Goal: Task Accomplishment & Management: Manage account settings

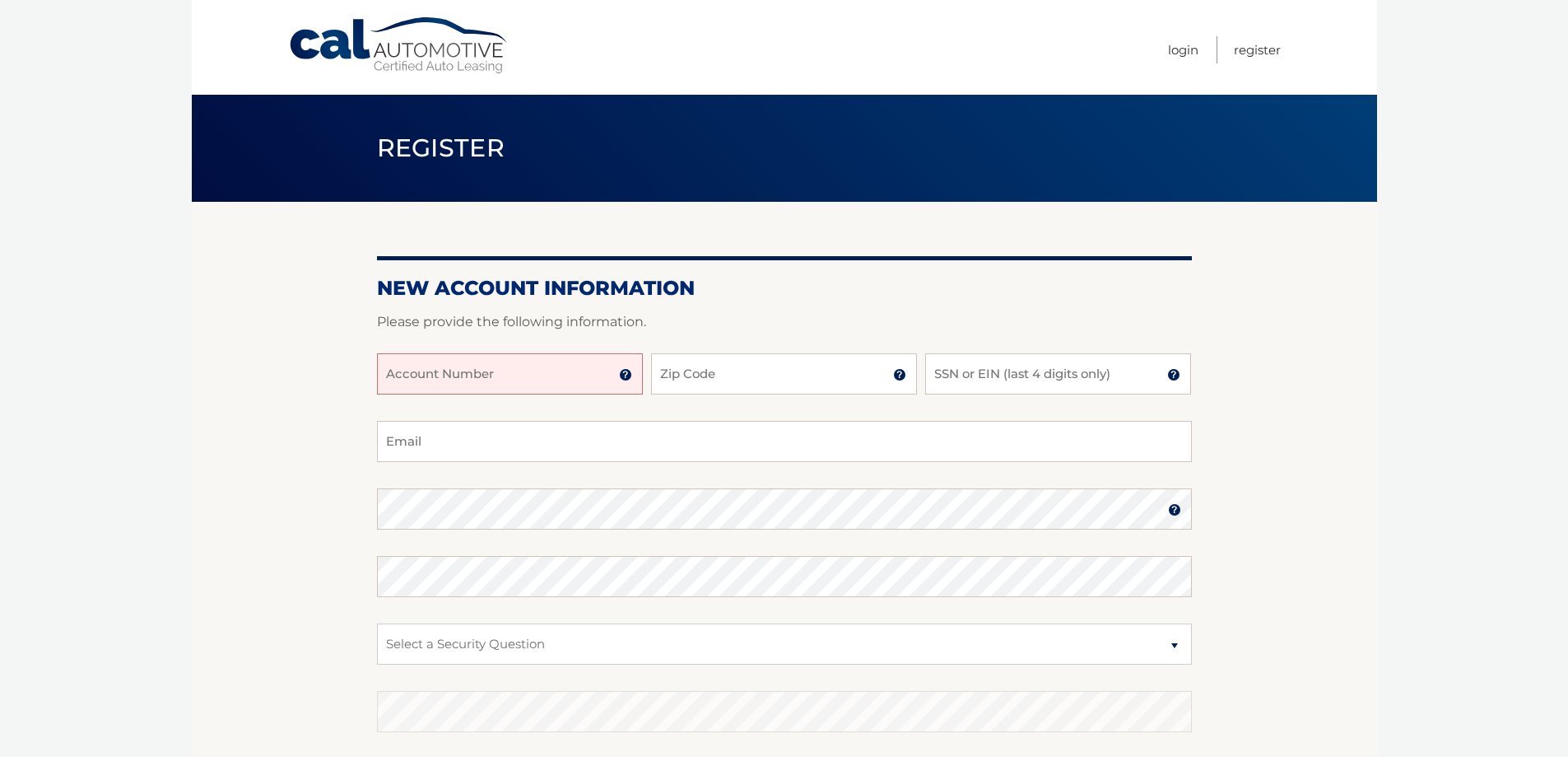
click at [542, 369] on input "Account Number" at bounding box center [511, 373] width 266 height 41
type input "44455976024"
type input "11530"
click at [1029, 379] on input "SSN or EIN (last 4 digits only)" at bounding box center [1058, 373] width 266 height 41
type input "7222"
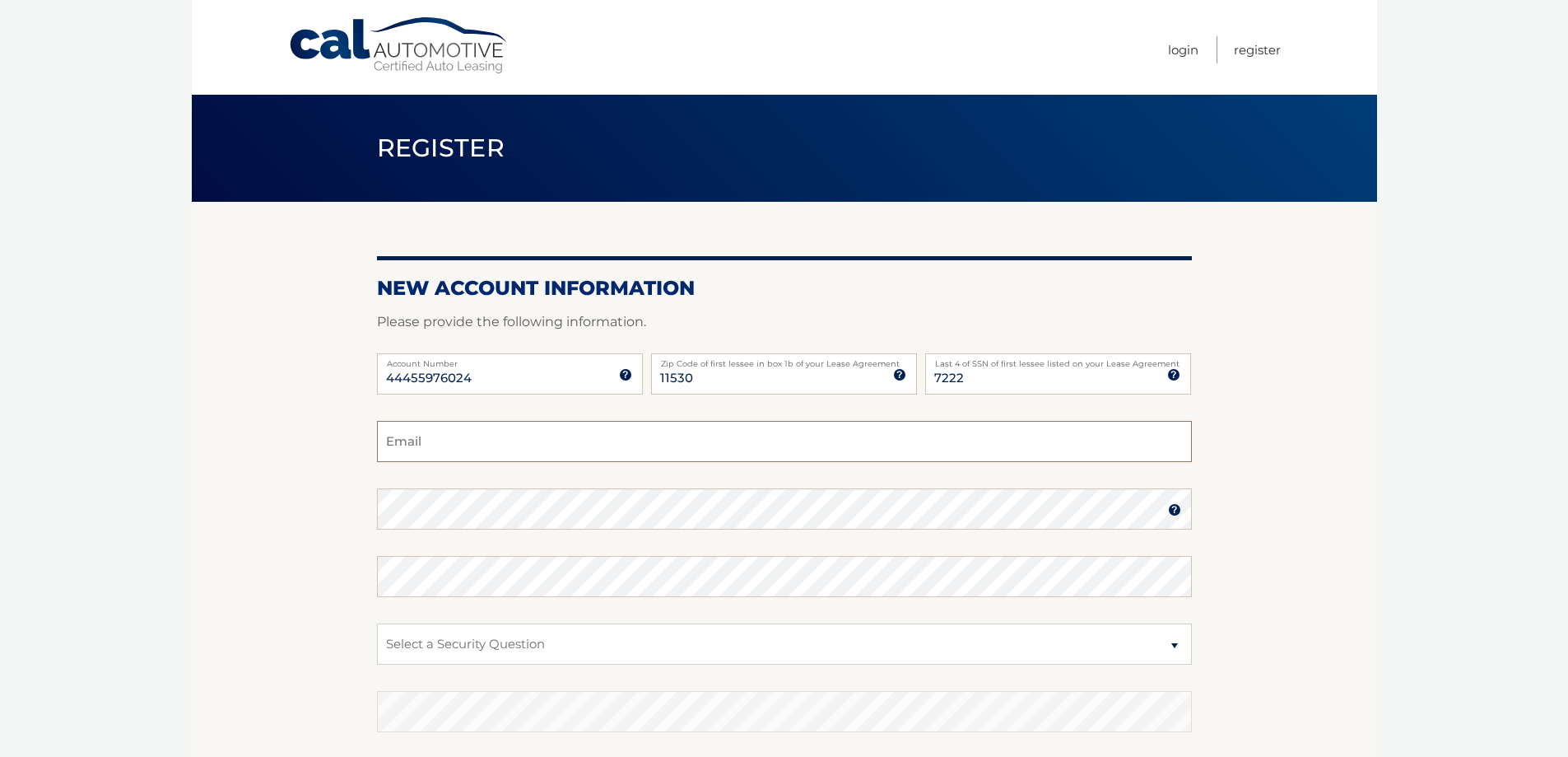
click at [445, 449] on input "Email" at bounding box center [784, 440] width 815 height 41
type input "cetallon@optonline.net"
click at [1172, 648] on select "Select a Security Question What was the name of your elementary school? What is…" at bounding box center [784, 643] width 815 height 41
select select "2"
click at [377, 623] on select "Select a Security Question What was the name of your elementary school? What is…" at bounding box center [784, 643] width 815 height 41
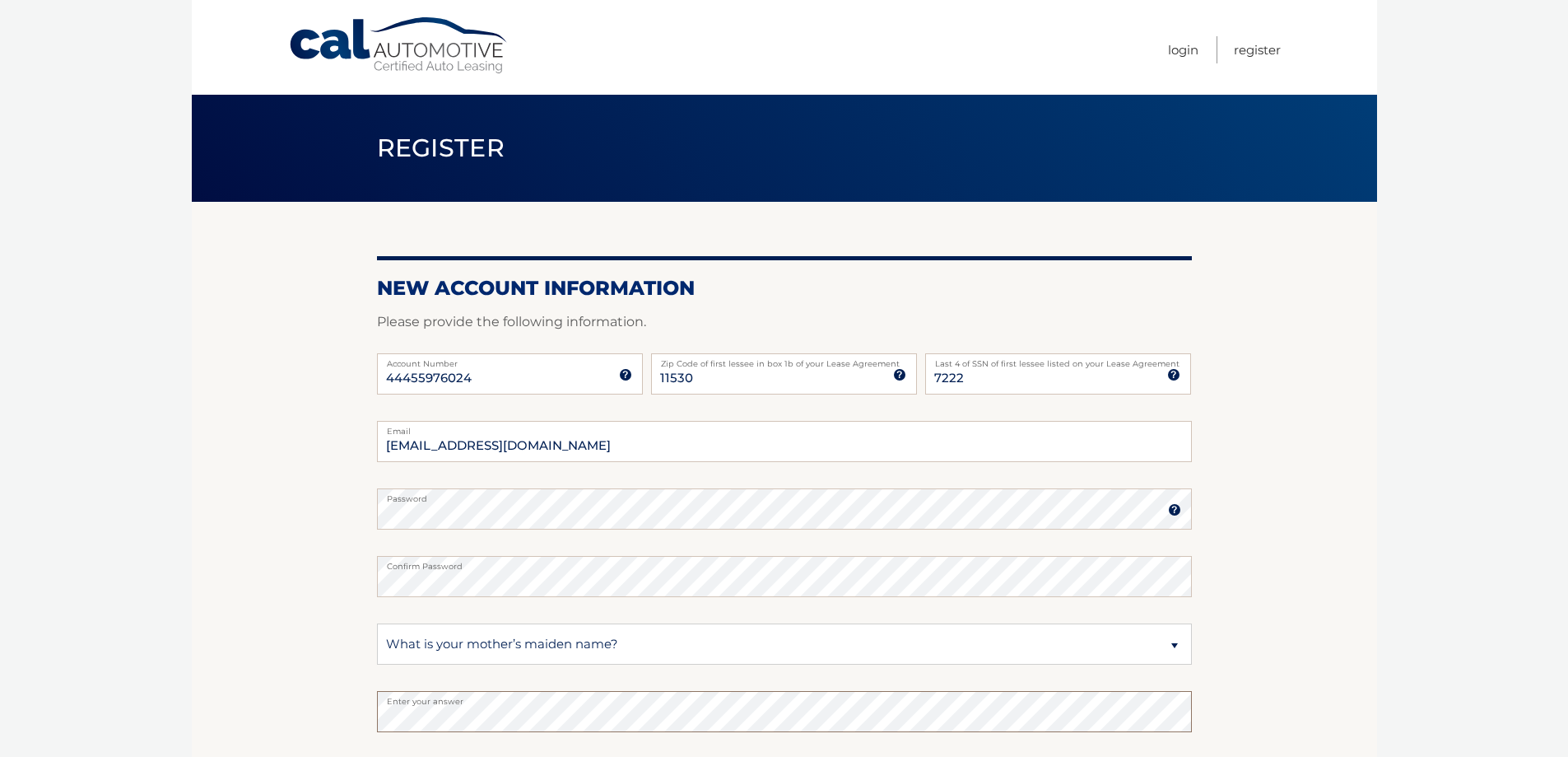
scroll to position [165, 0]
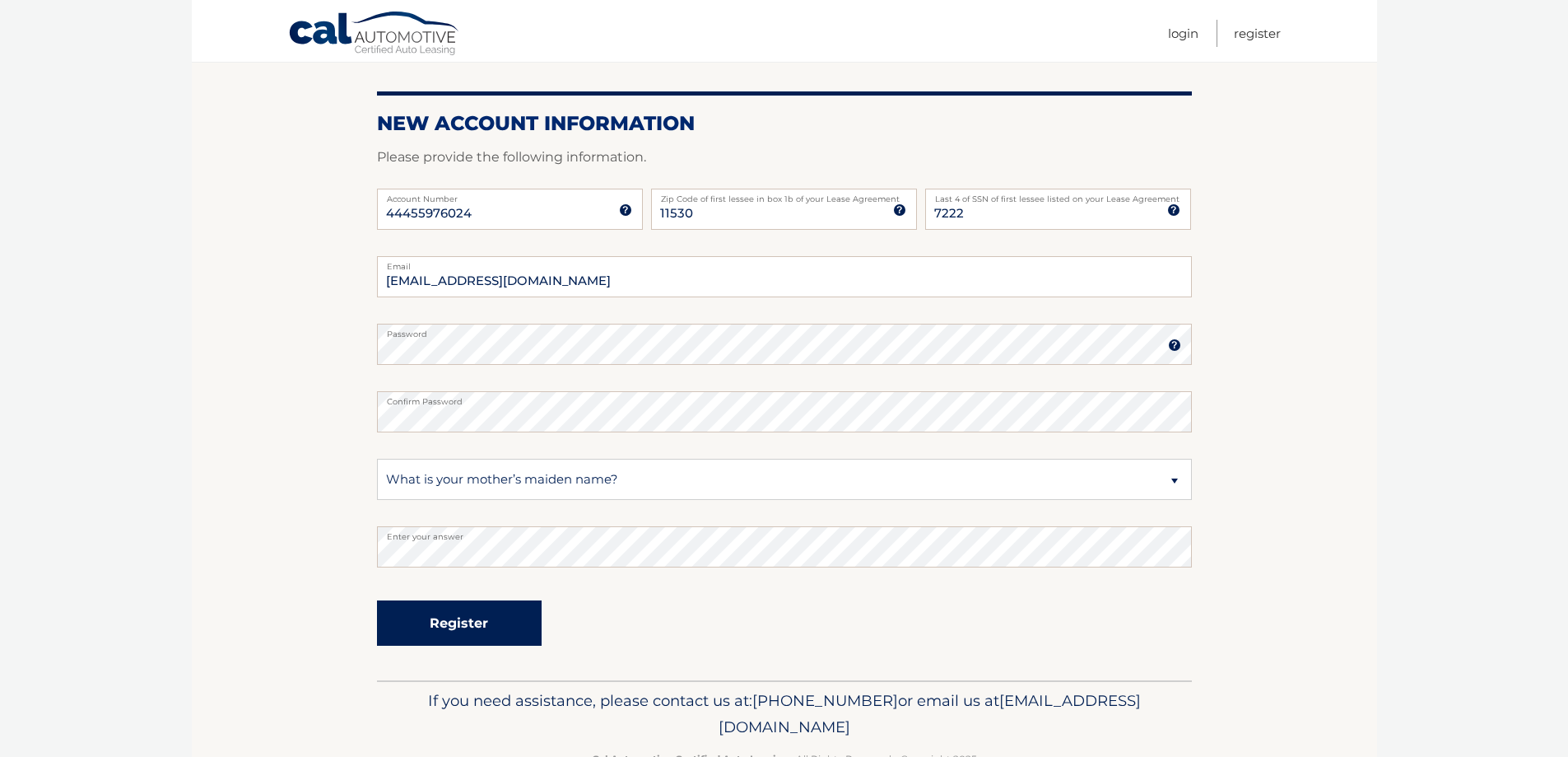
click at [447, 621] on button "Register" at bounding box center [459, 623] width 165 height 46
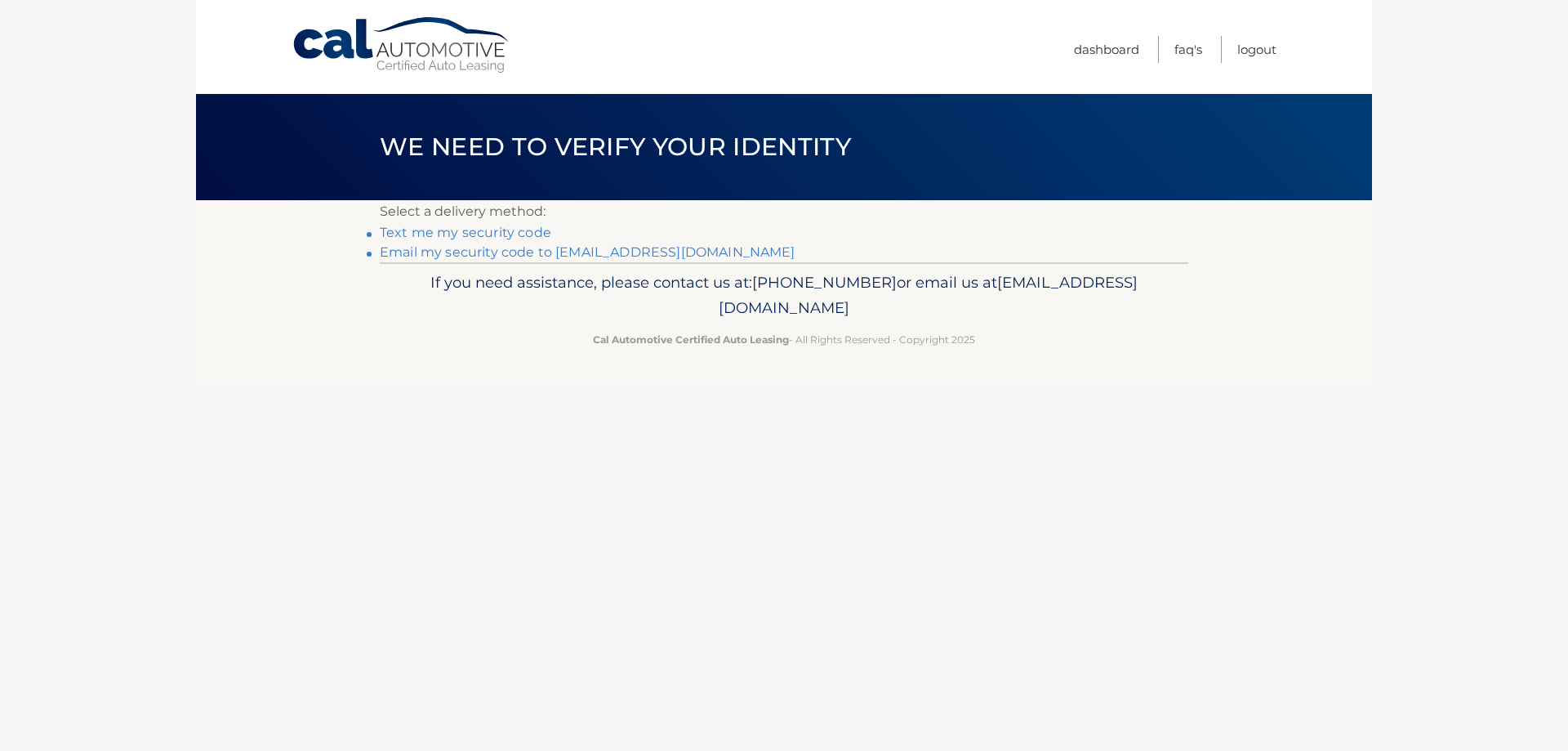
click at [437, 231] on link "Text me my security code" at bounding box center [466, 232] width 172 height 15
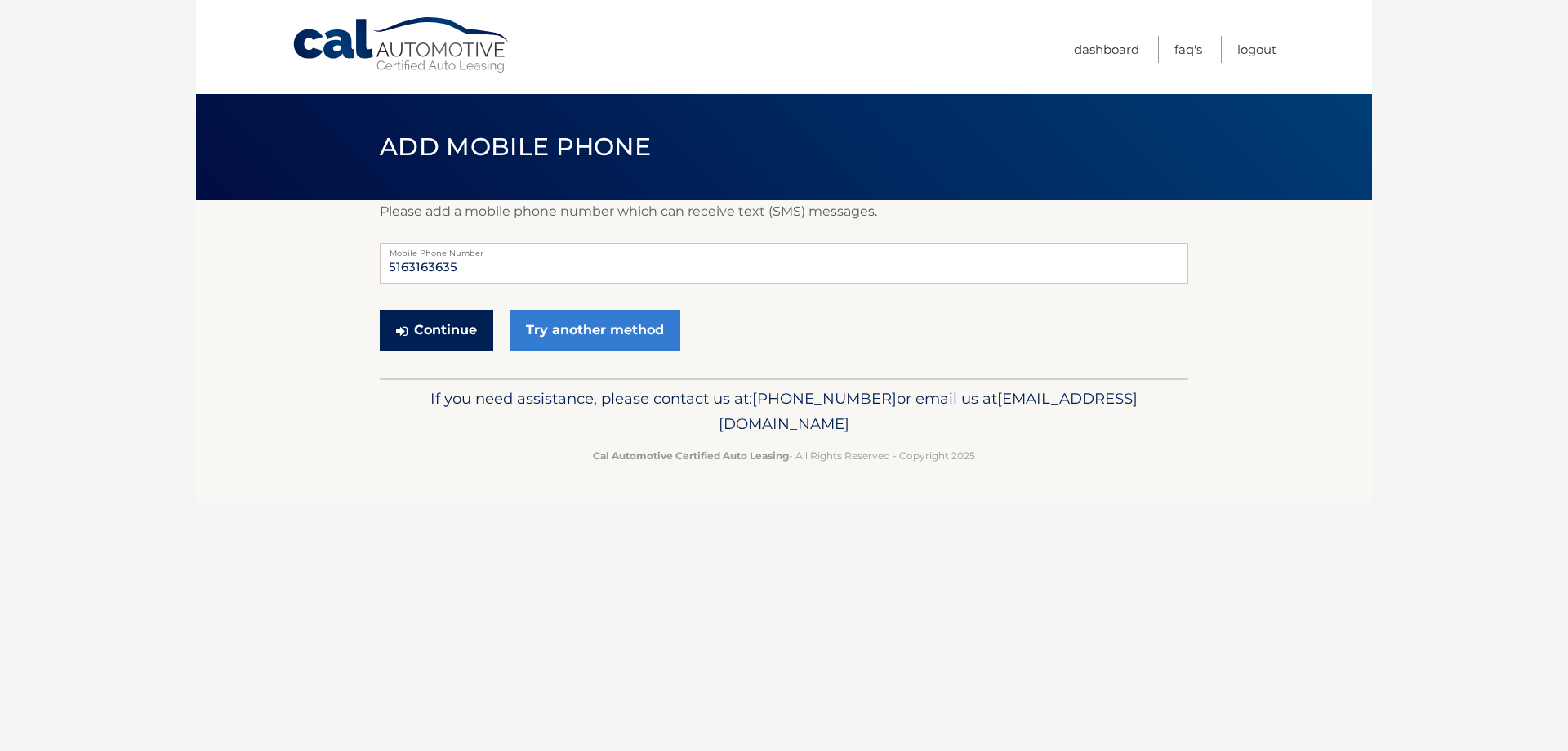
click at [432, 329] on button "Continue" at bounding box center [437, 329] width 113 height 41
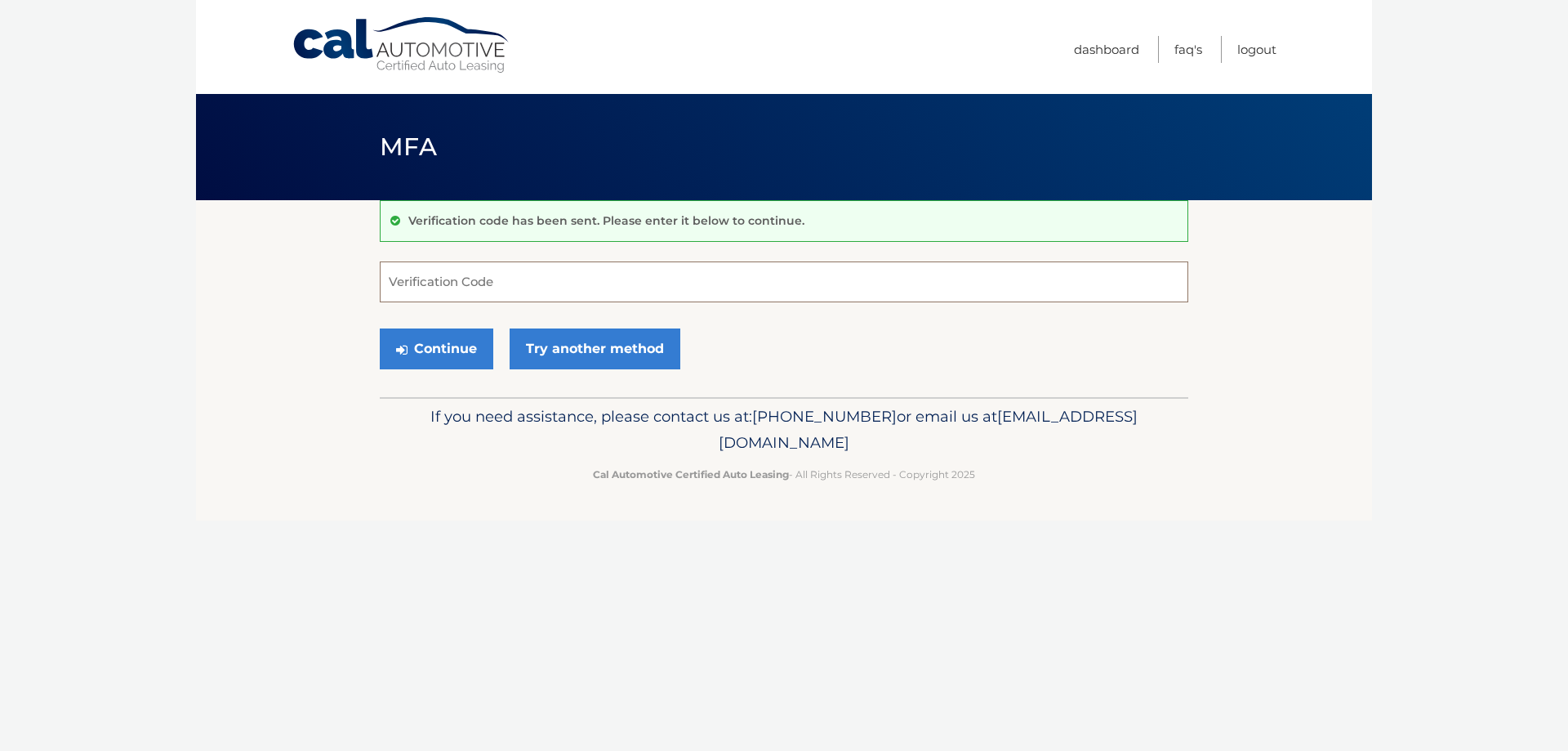
click at [514, 285] on input "Verification Code" at bounding box center [784, 281] width 809 height 41
type input "017153"
click at [466, 350] on button "Continue" at bounding box center [437, 348] width 113 height 41
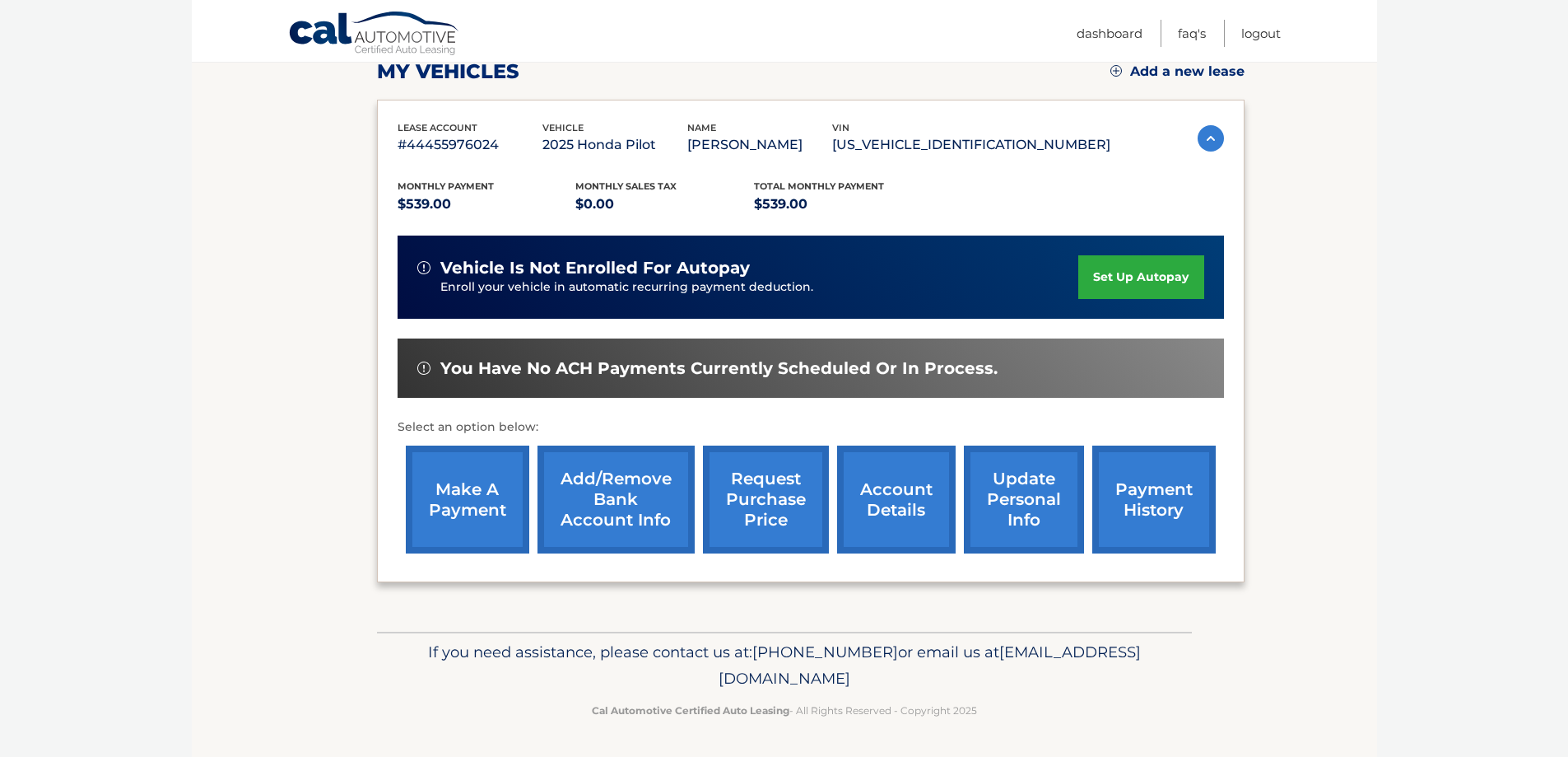
scroll to position [159, 0]
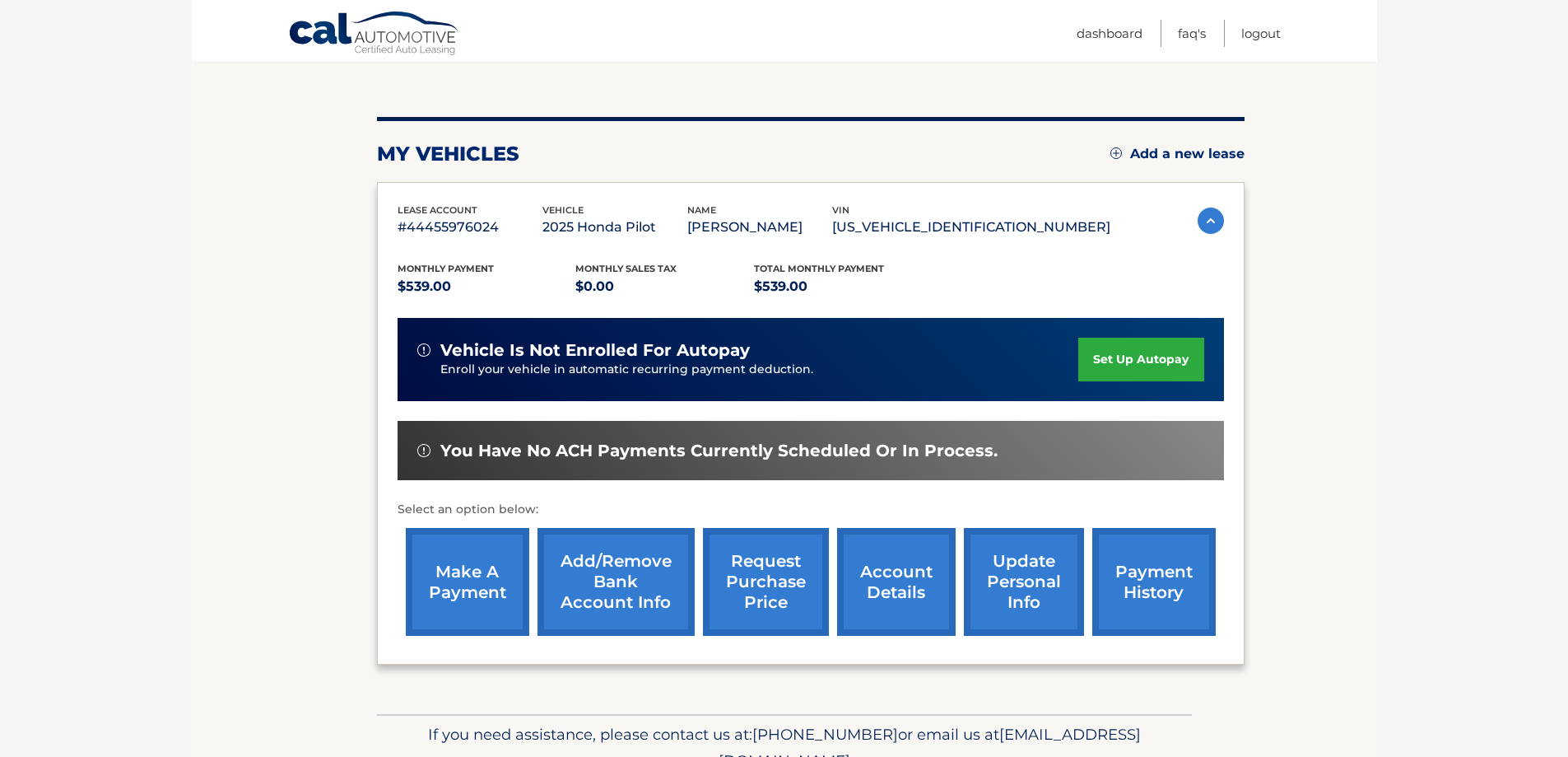
click at [474, 575] on link "make a payment" at bounding box center [468, 581] width 124 height 107
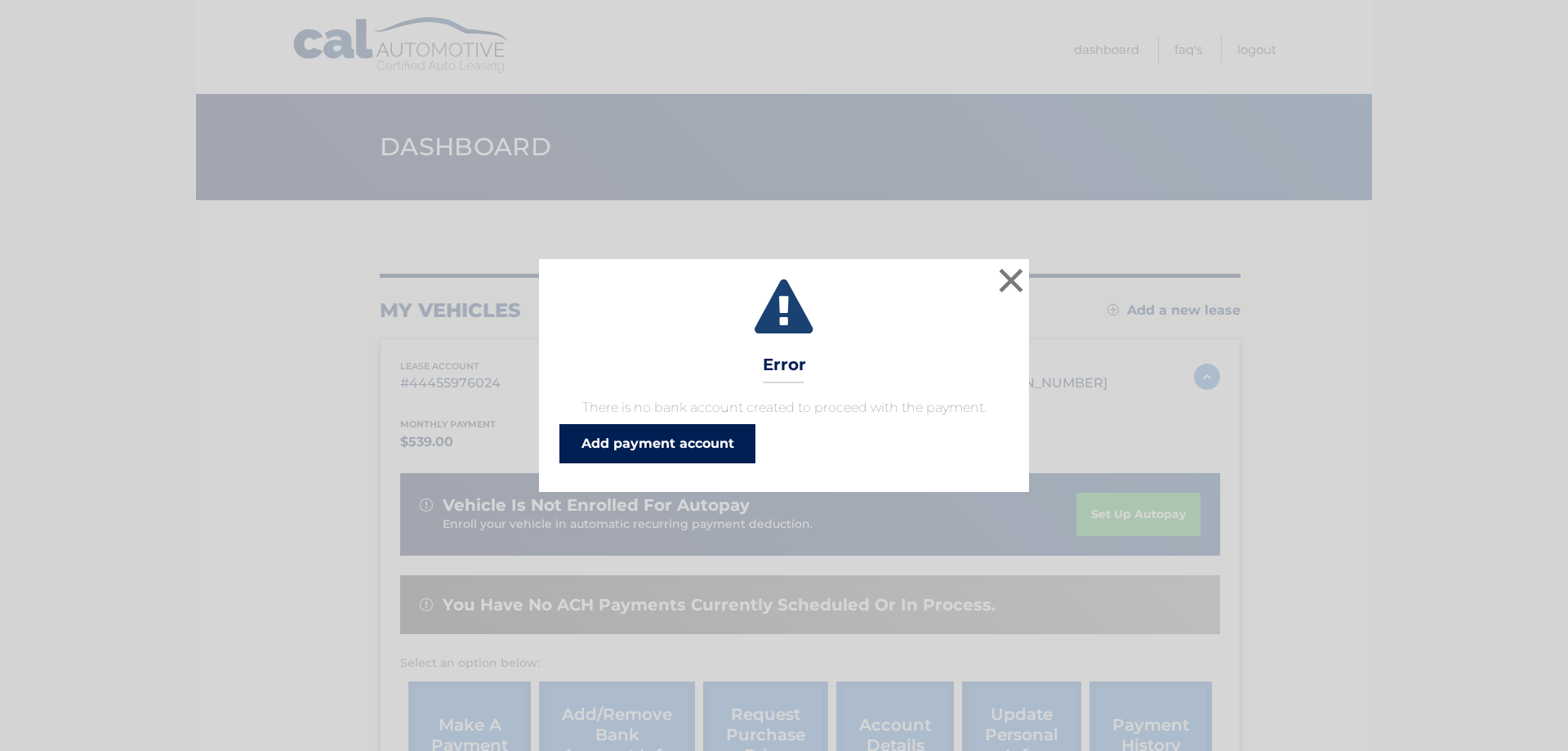
click at [662, 443] on link "Add payment account" at bounding box center [658, 443] width 196 height 40
click at [1008, 285] on button "×" at bounding box center [1011, 280] width 33 height 33
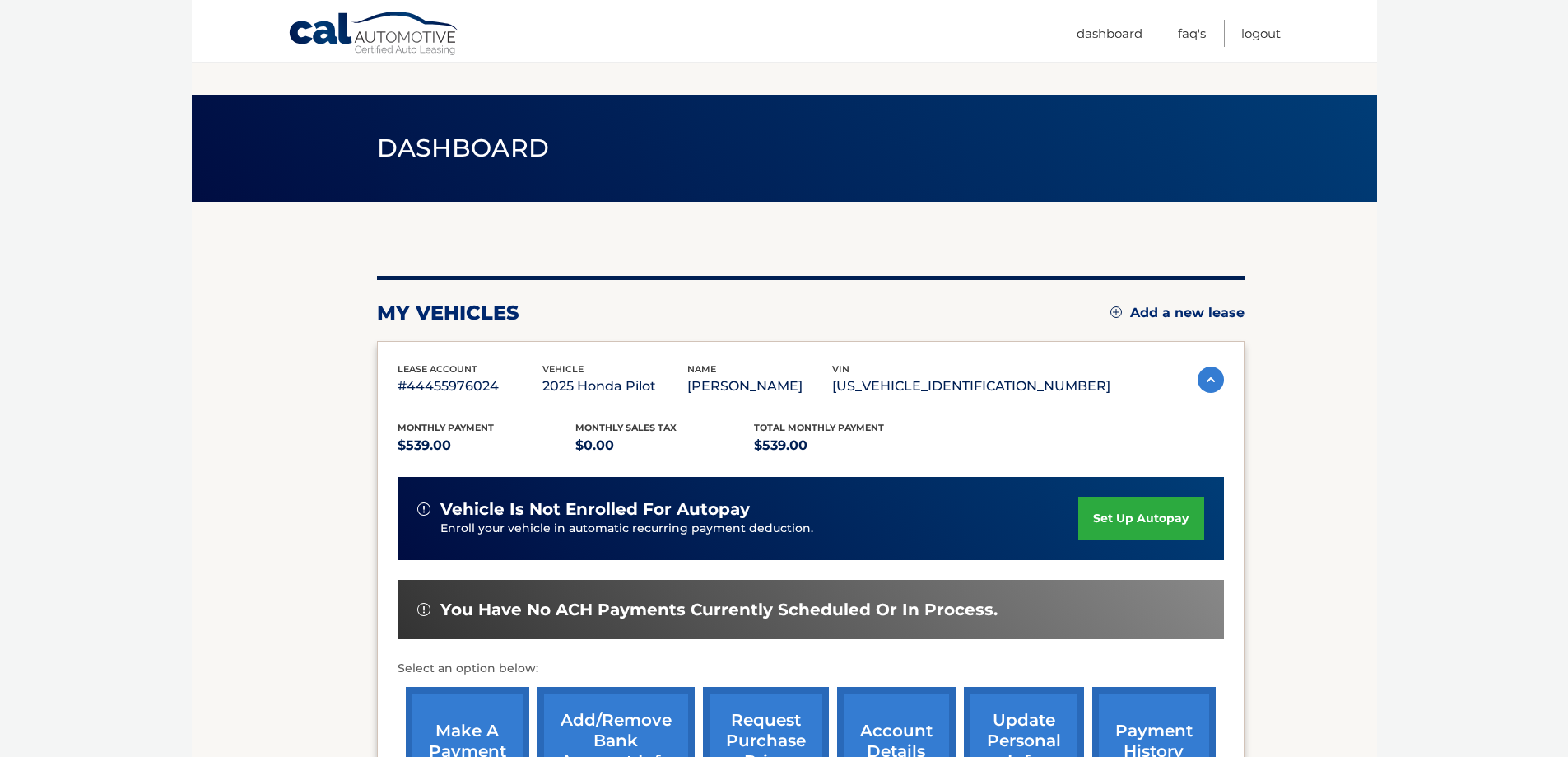
scroll to position [83, 0]
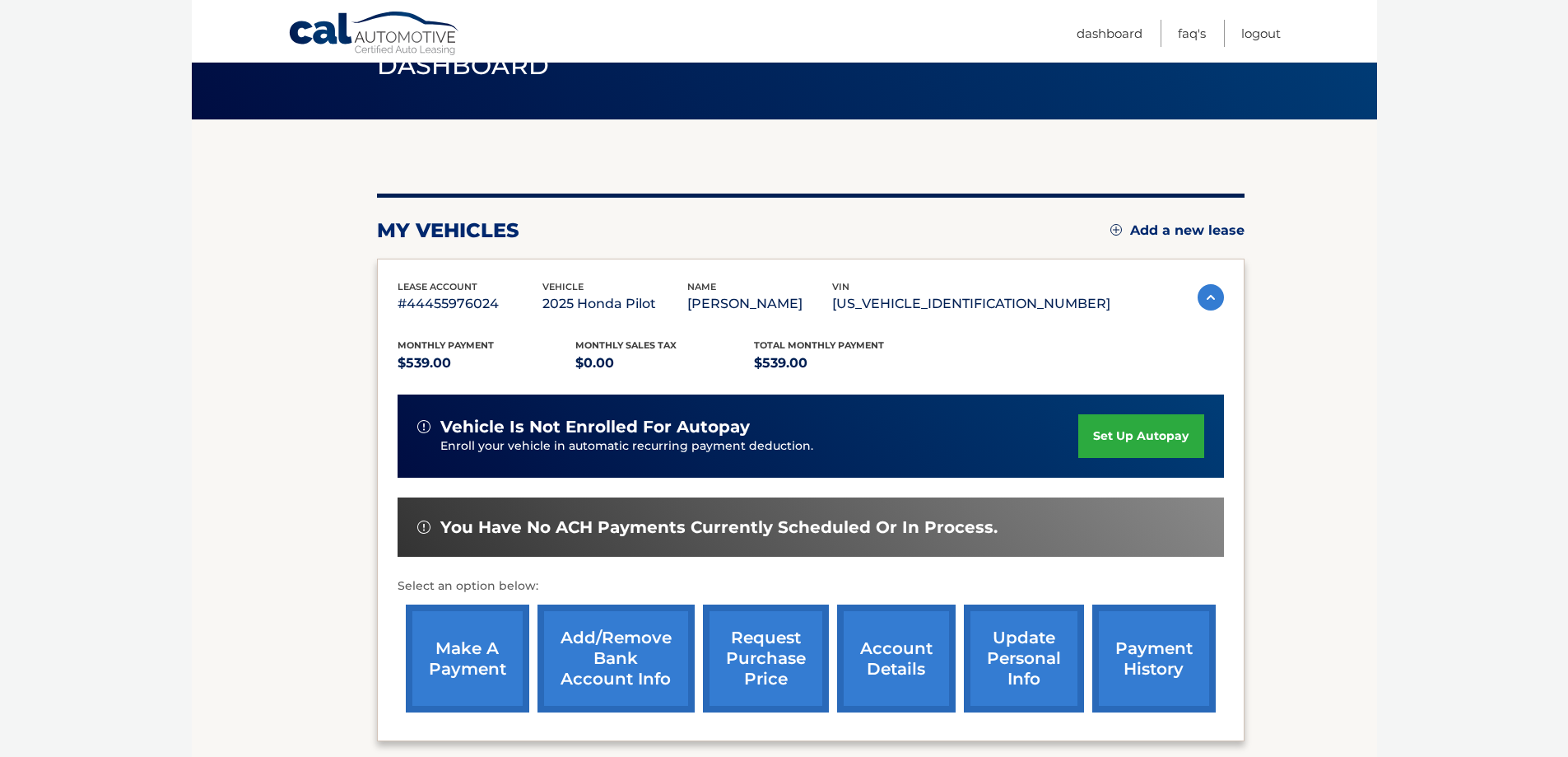
click at [1035, 652] on link "update personal info" at bounding box center [1024, 658] width 120 height 107
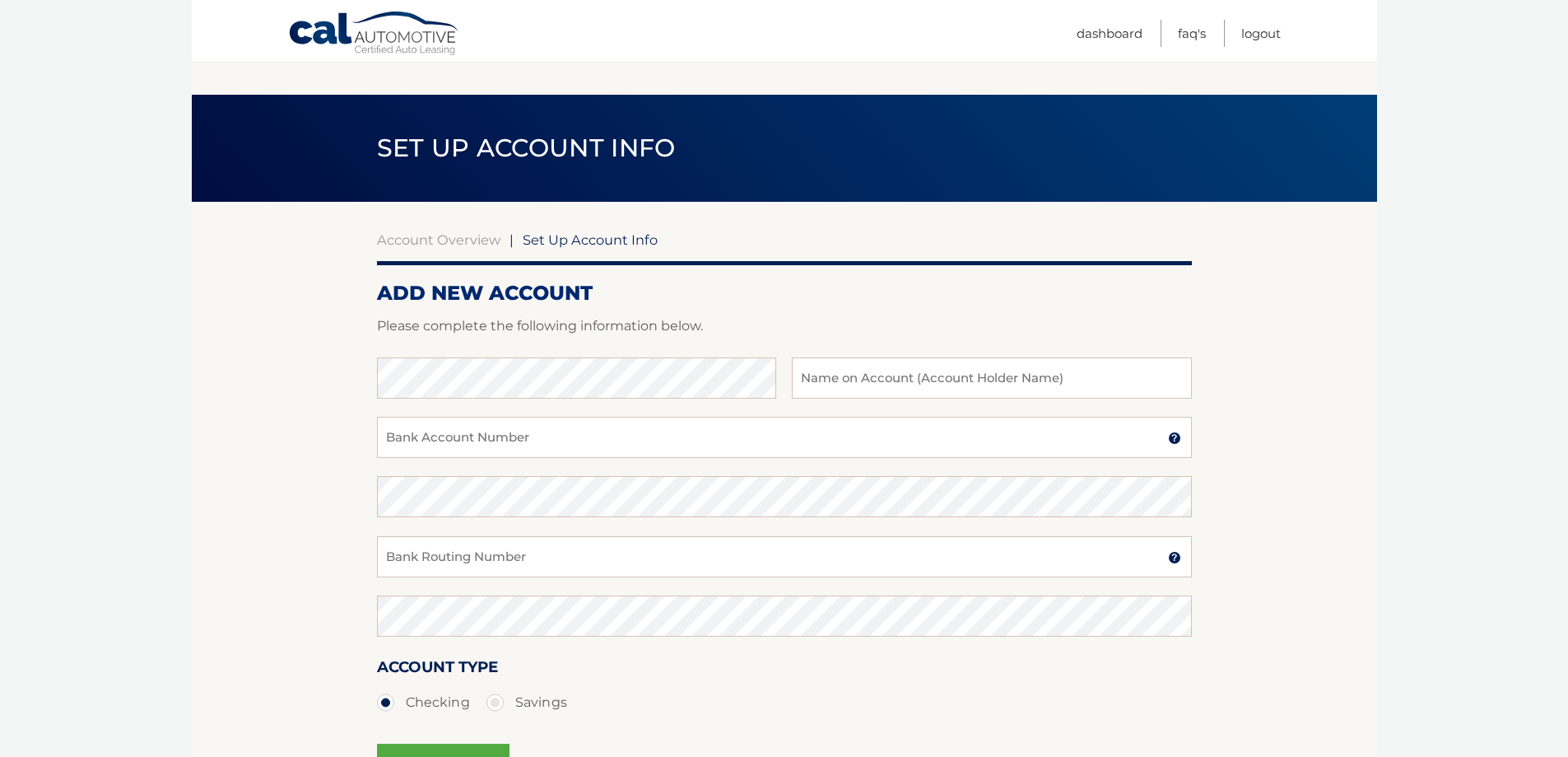
scroll to position [83, 0]
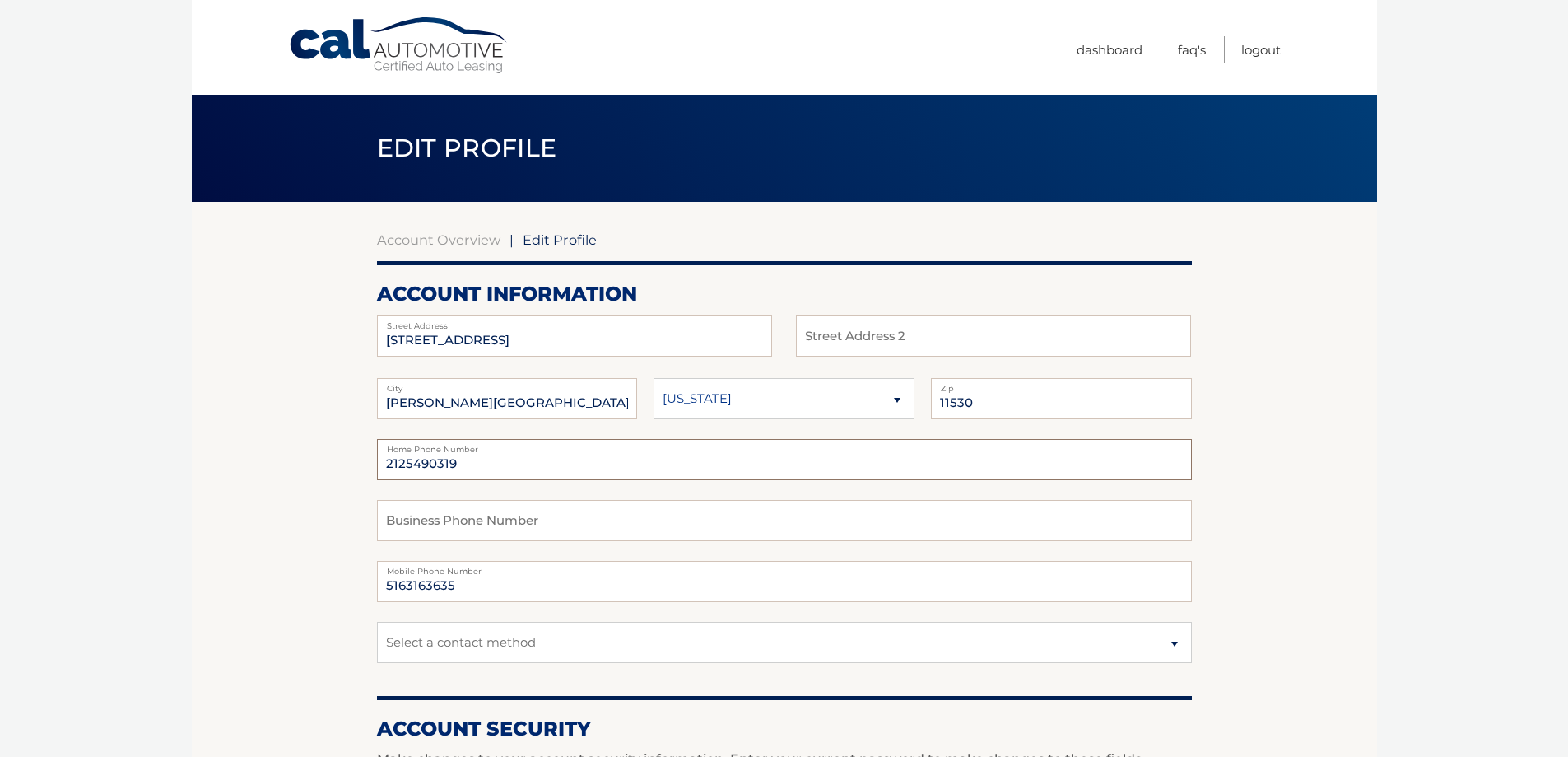
drag, startPoint x: 388, startPoint y: 458, endPoint x: 489, endPoint y: 456, distance: 101.0
click at [489, 456] on input "2125490319" at bounding box center [784, 458] width 815 height 41
type input "5163163635"
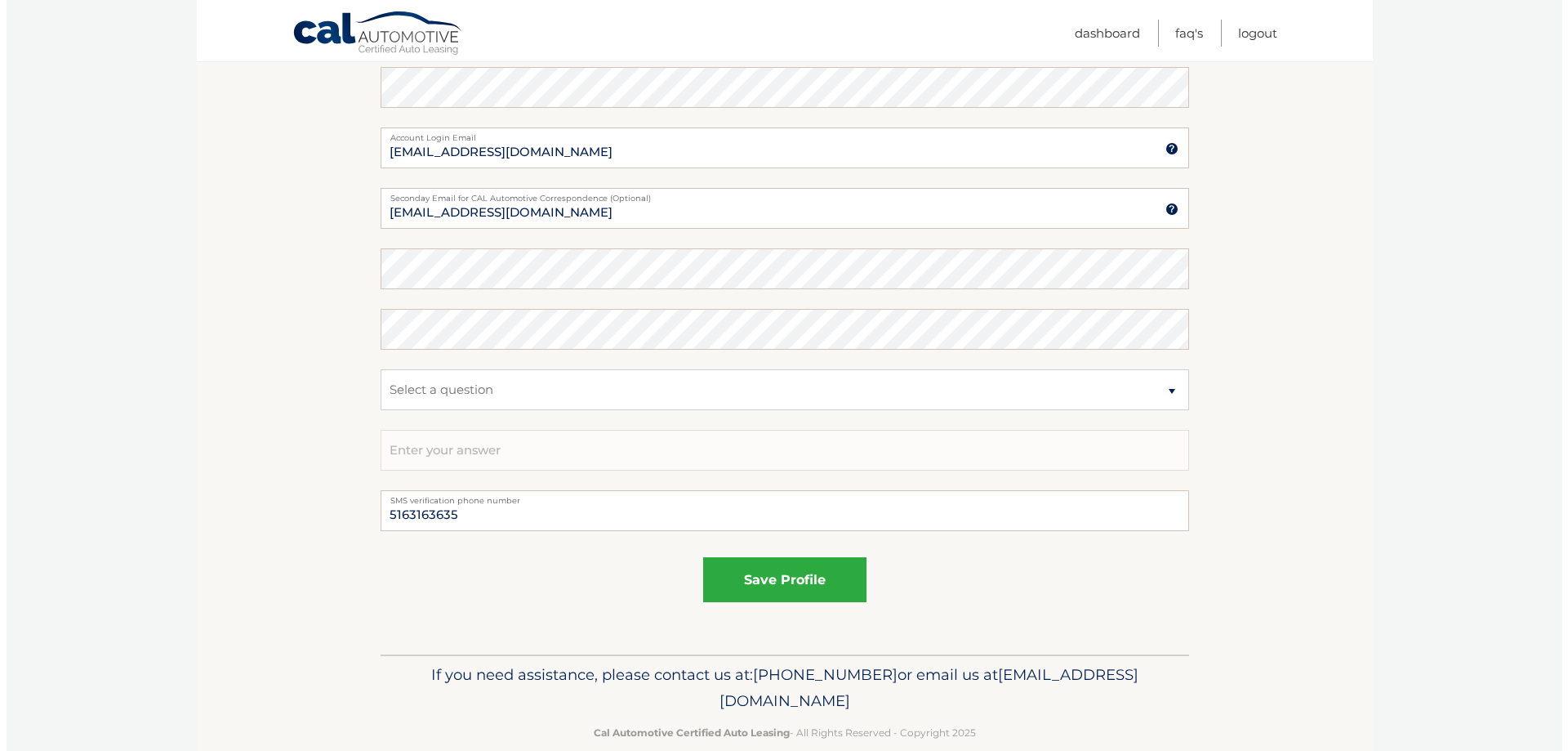
scroll to position [763, 0]
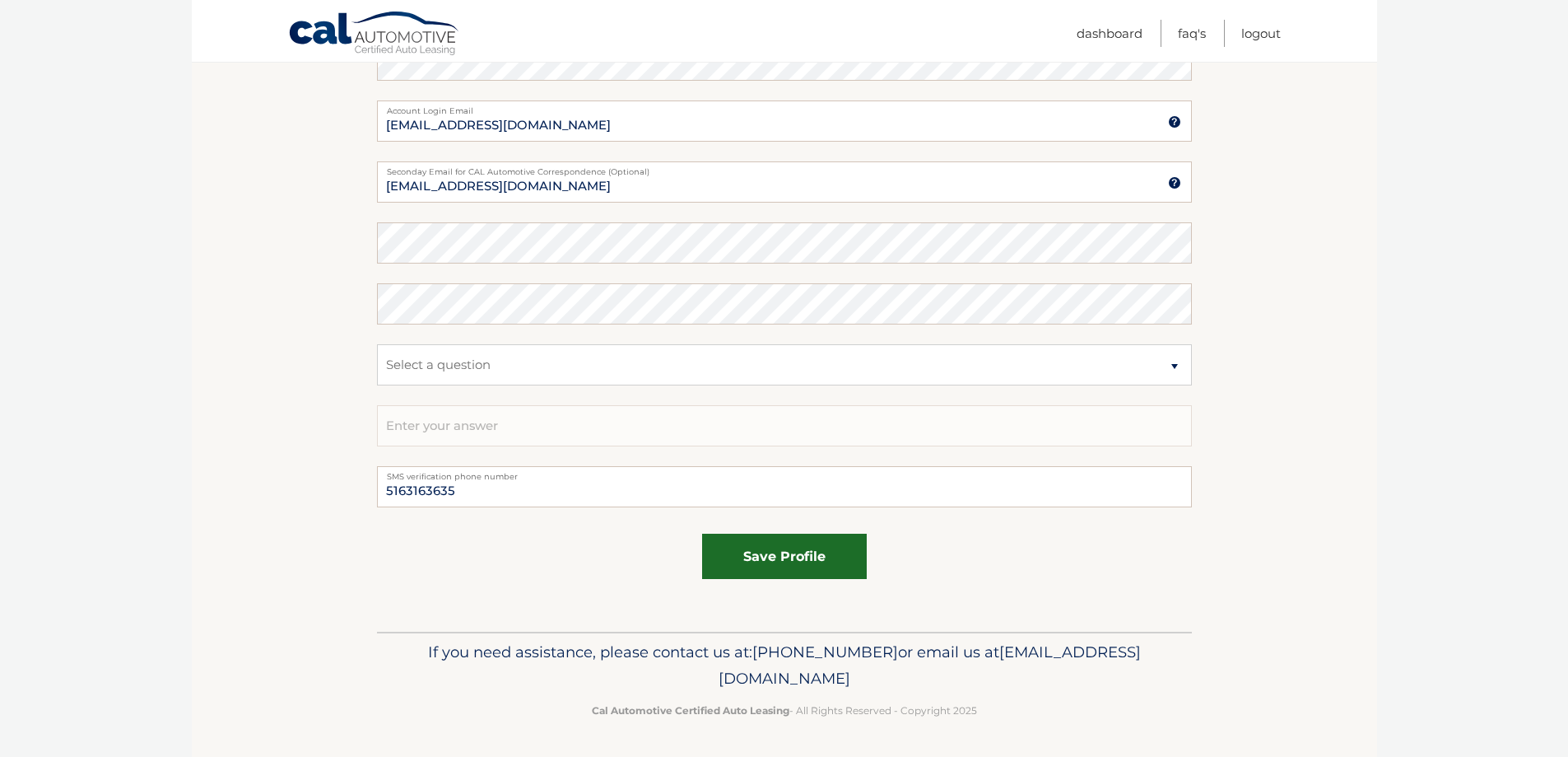
click at [803, 560] on button "save profile" at bounding box center [784, 556] width 165 height 46
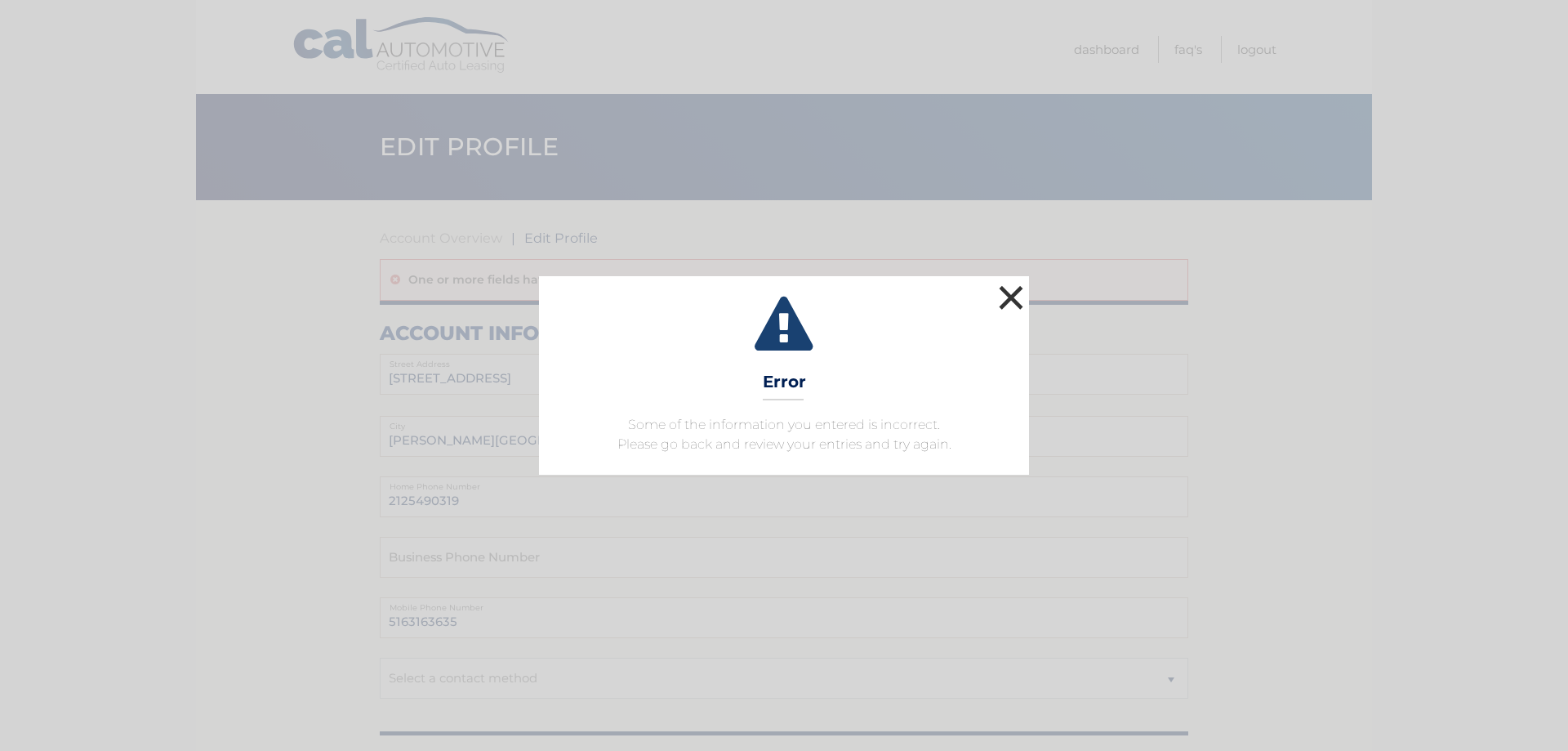
click at [1007, 296] on button "×" at bounding box center [1011, 297] width 33 height 33
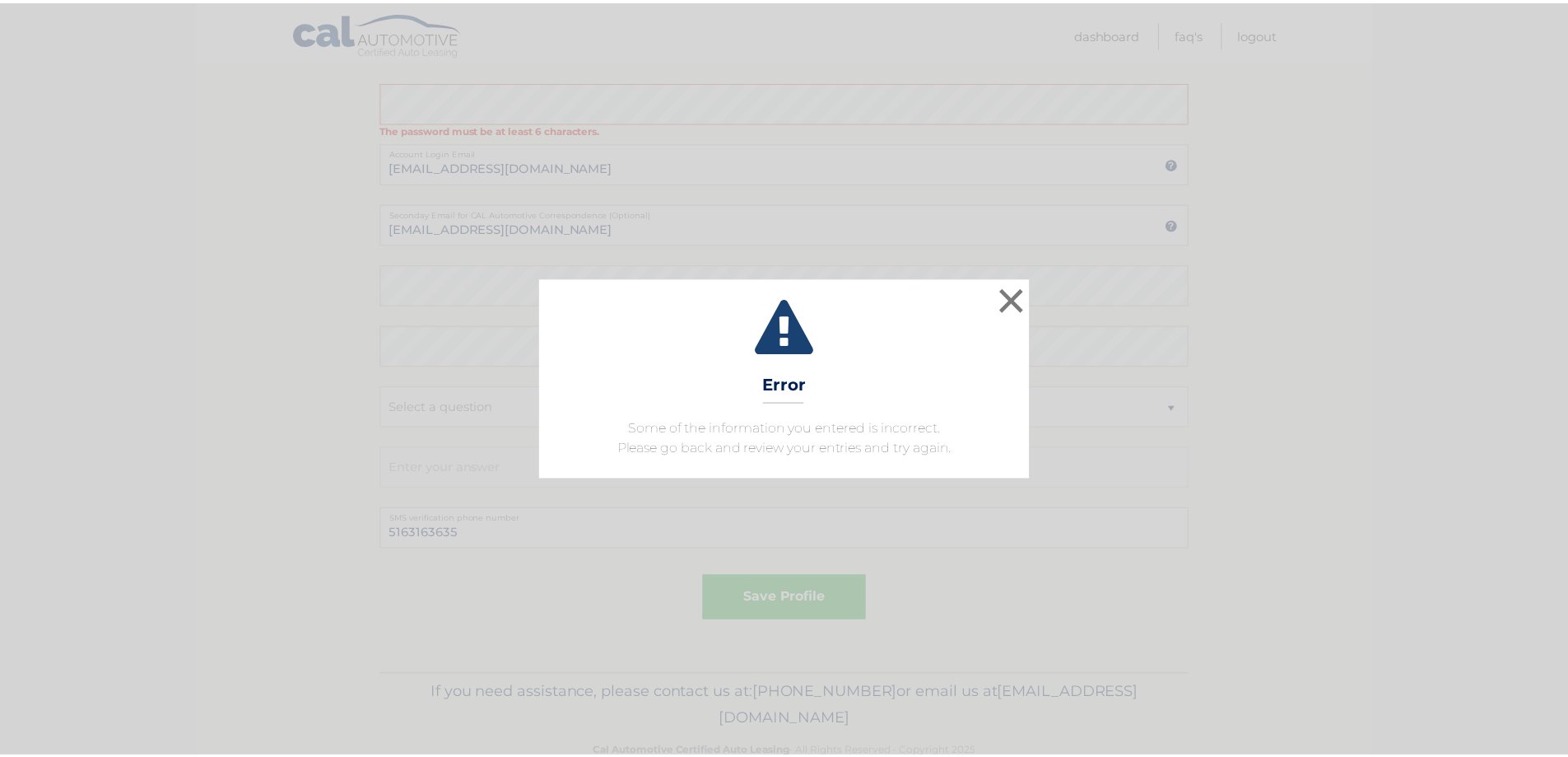
scroll to position [769, 0]
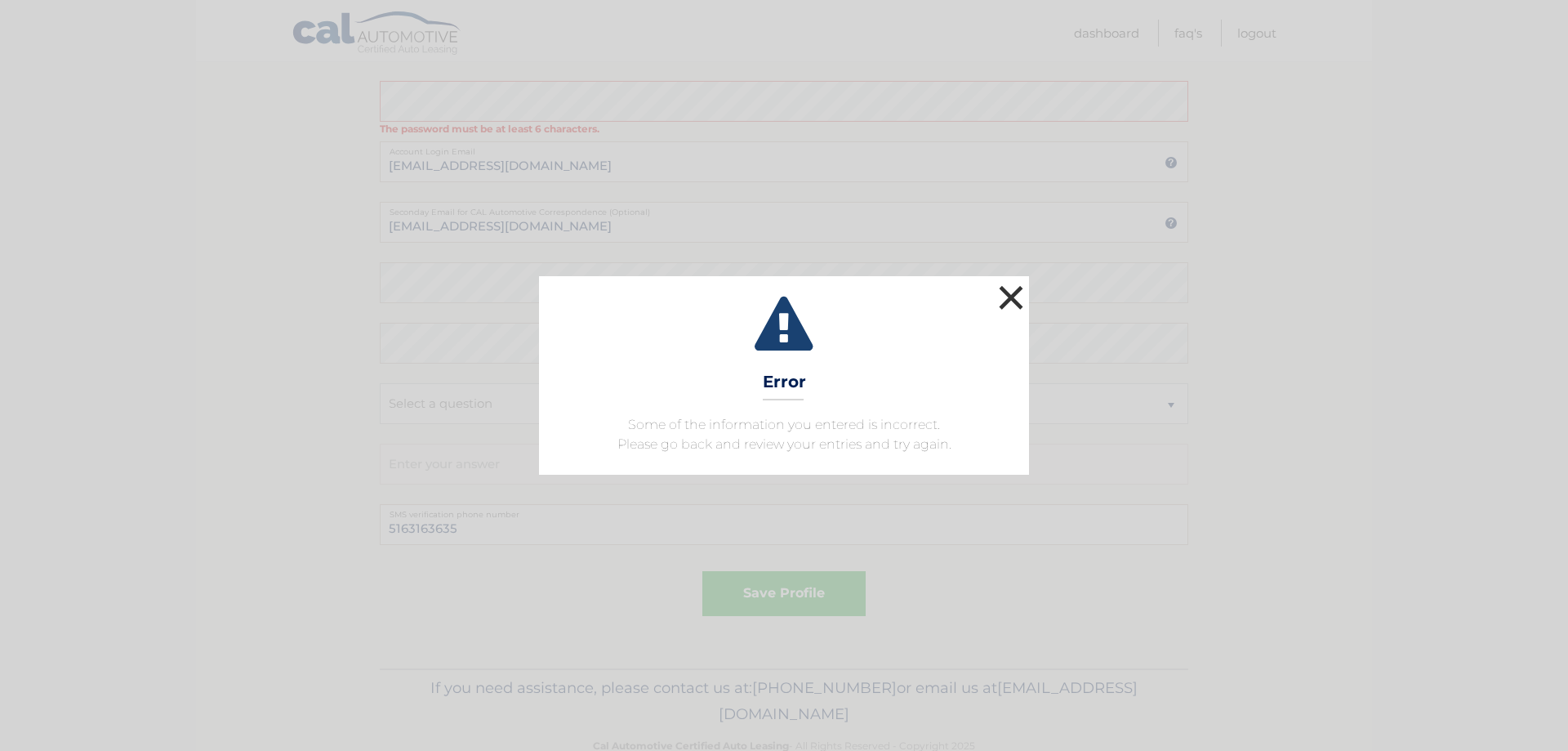
click at [1011, 295] on button "×" at bounding box center [1011, 297] width 33 height 33
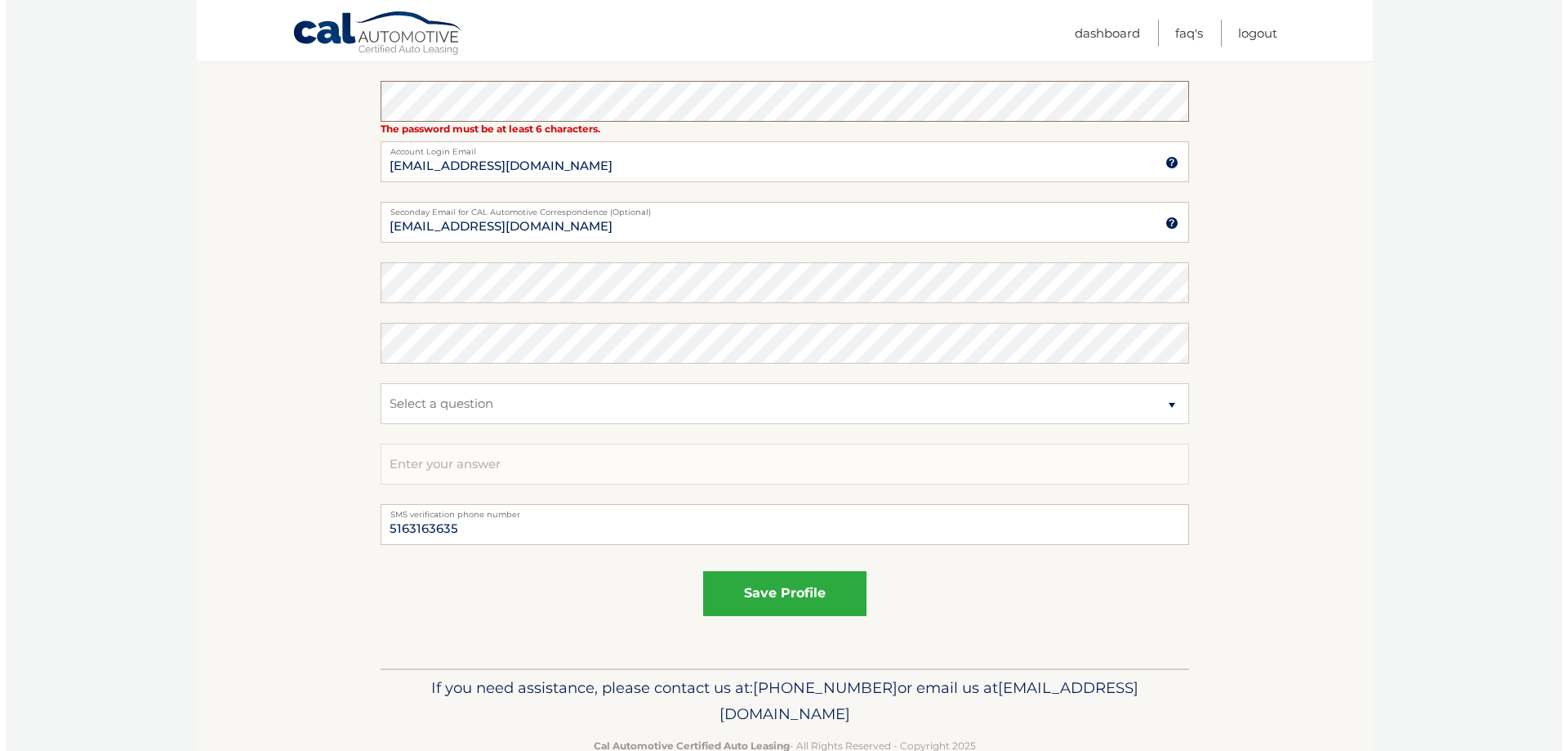
scroll to position [805, 0]
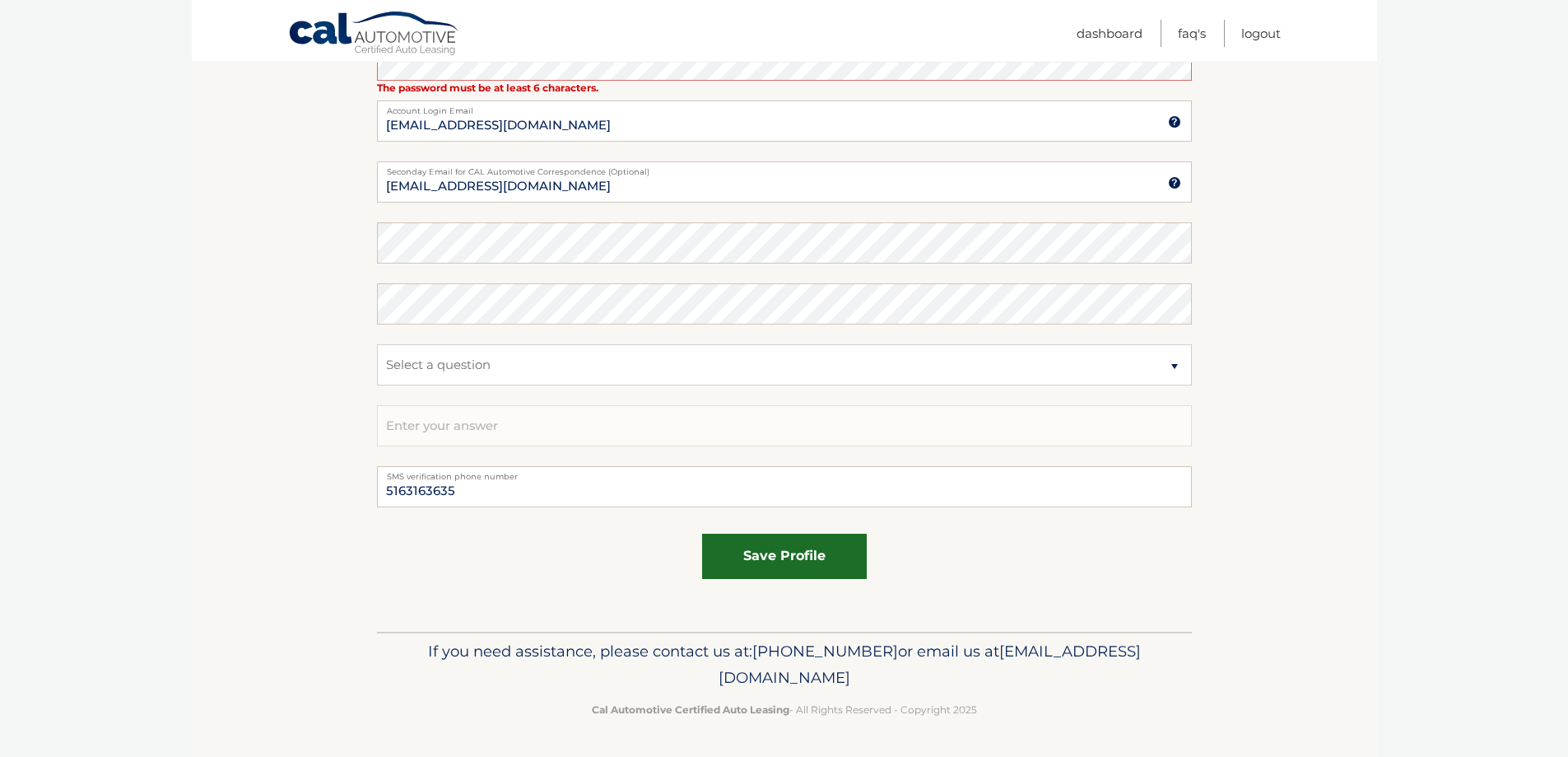
click at [793, 552] on button "save profile" at bounding box center [784, 556] width 165 height 46
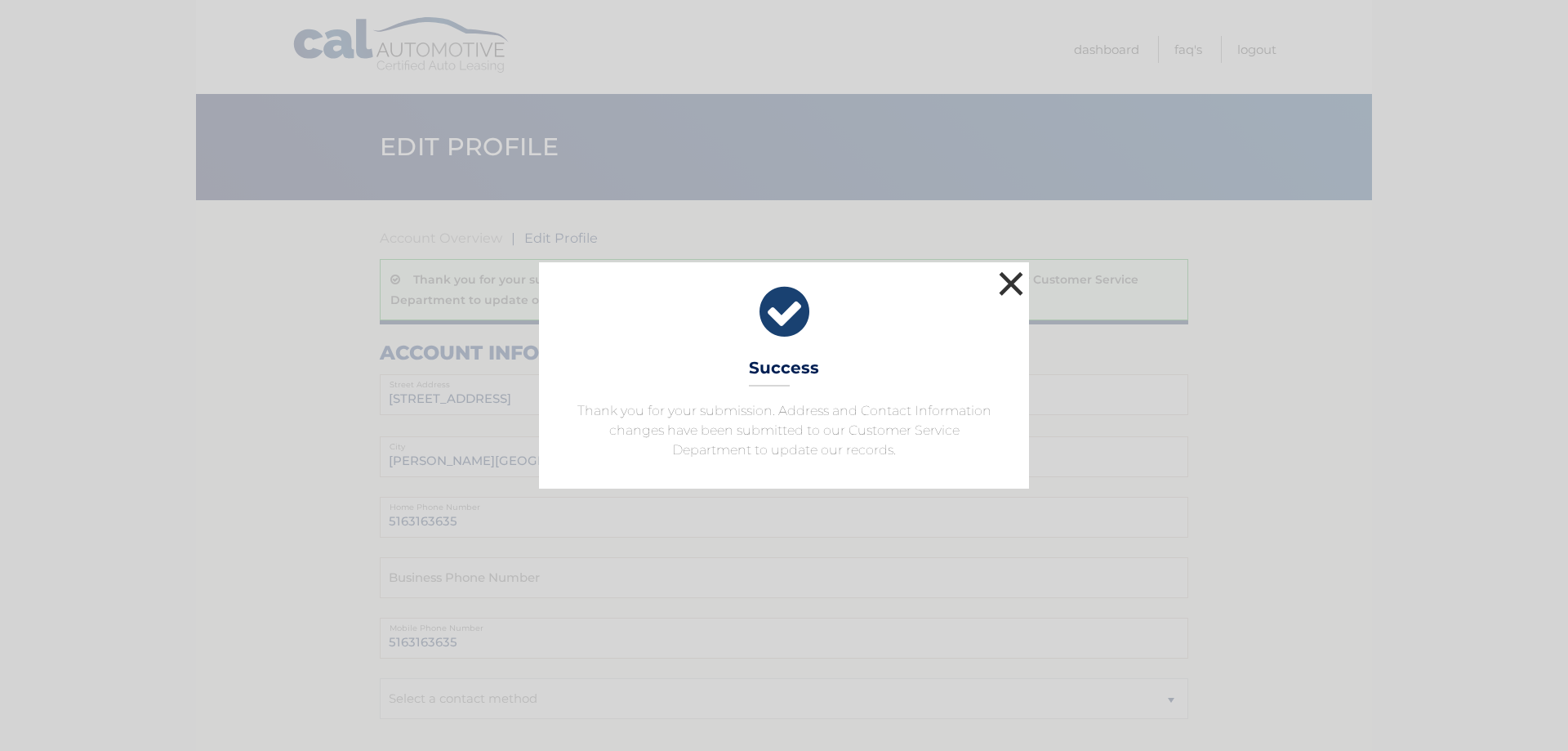
click at [1009, 280] on button "×" at bounding box center [1011, 283] width 33 height 33
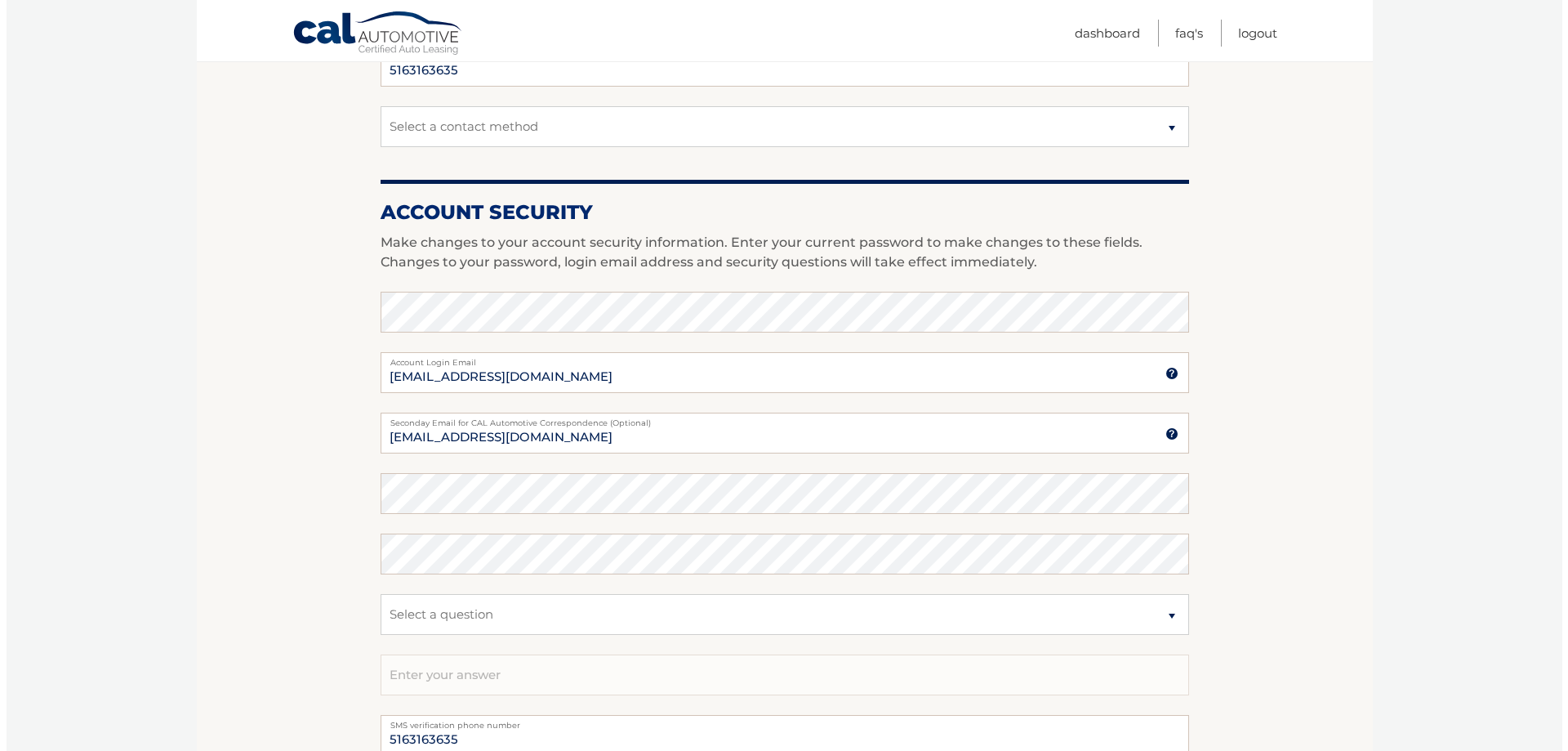
scroll to position [825, 0]
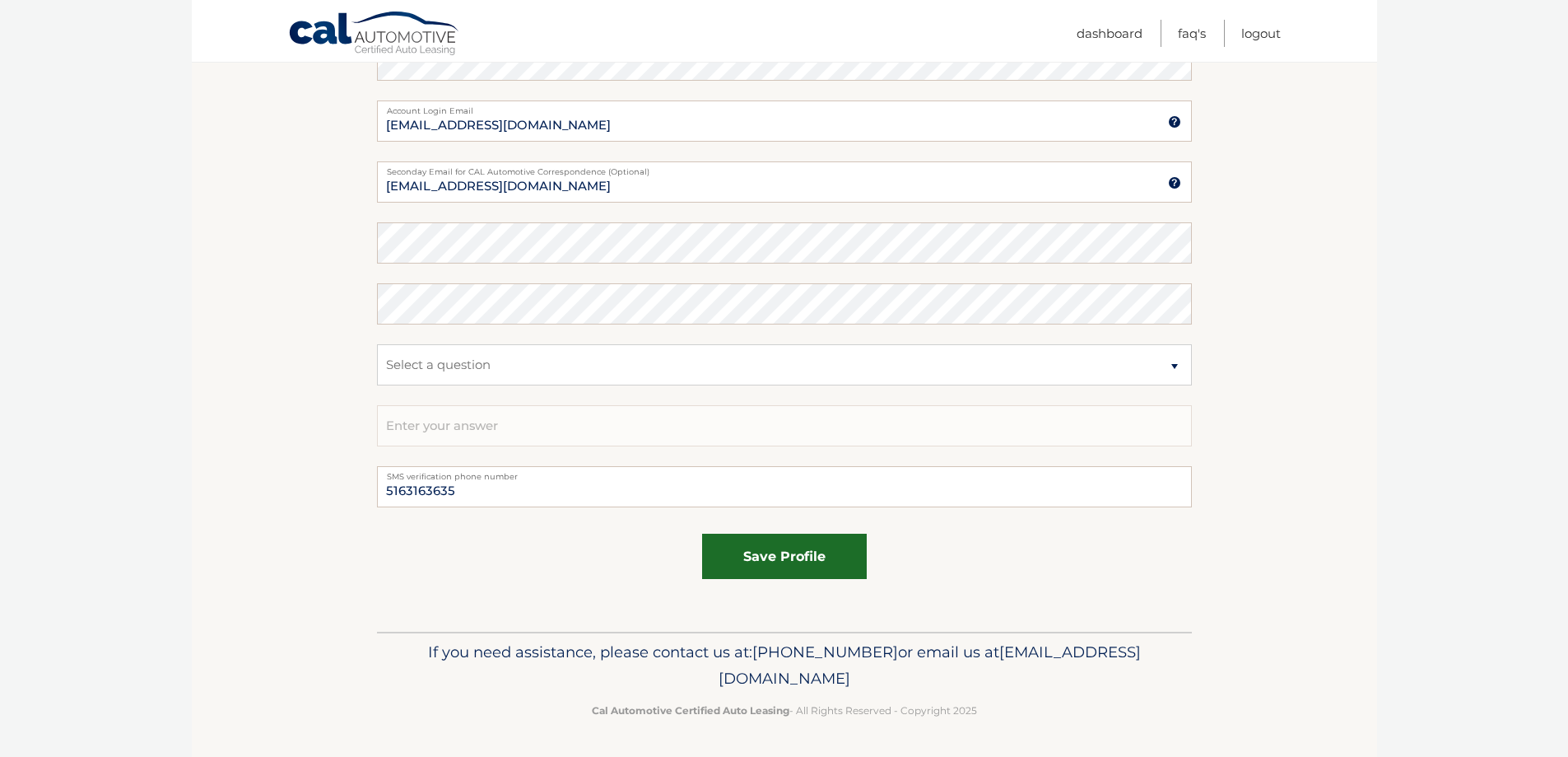
click at [782, 568] on button "save profile" at bounding box center [784, 556] width 165 height 46
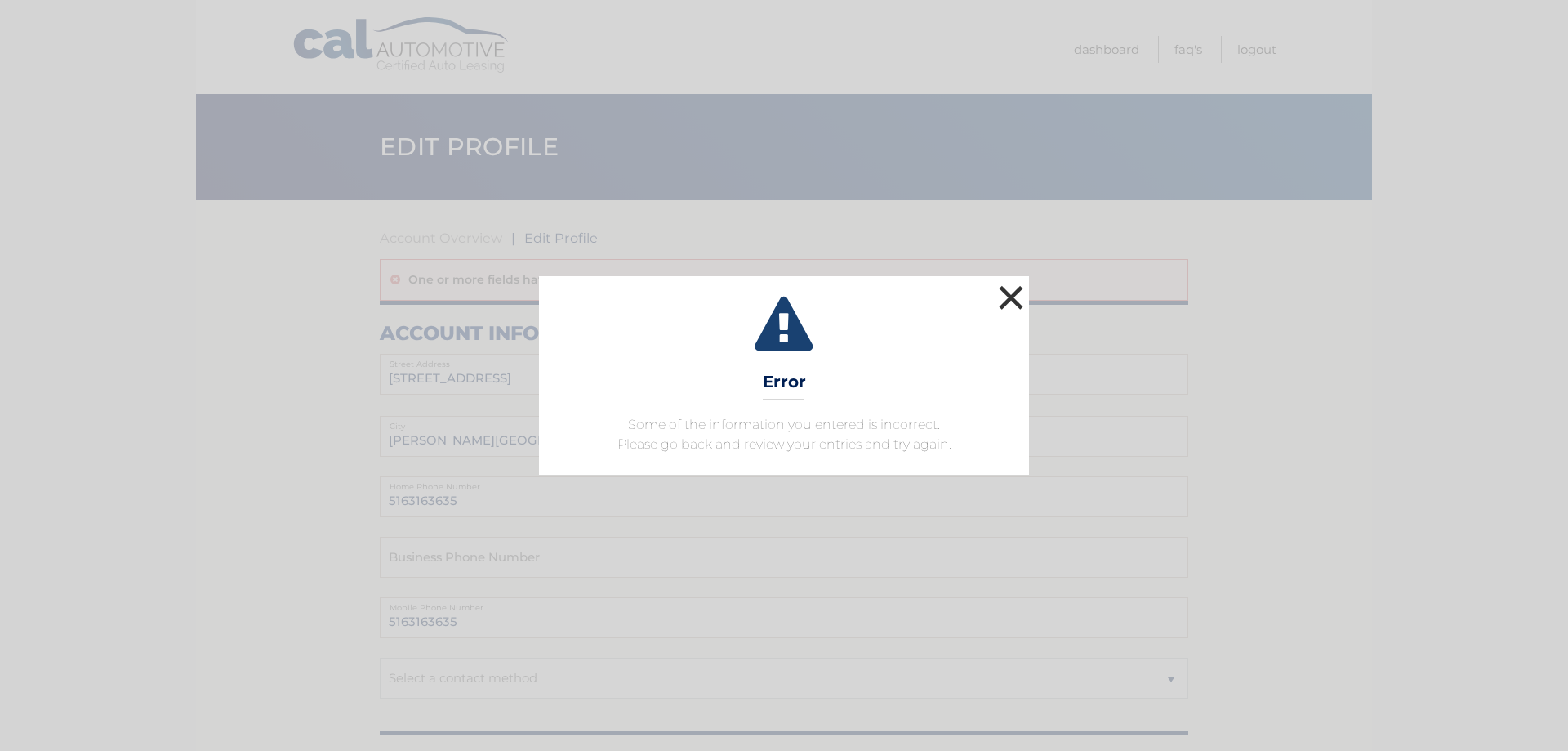
click at [1014, 287] on button "×" at bounding box center [1011, 297] width 33 height 33
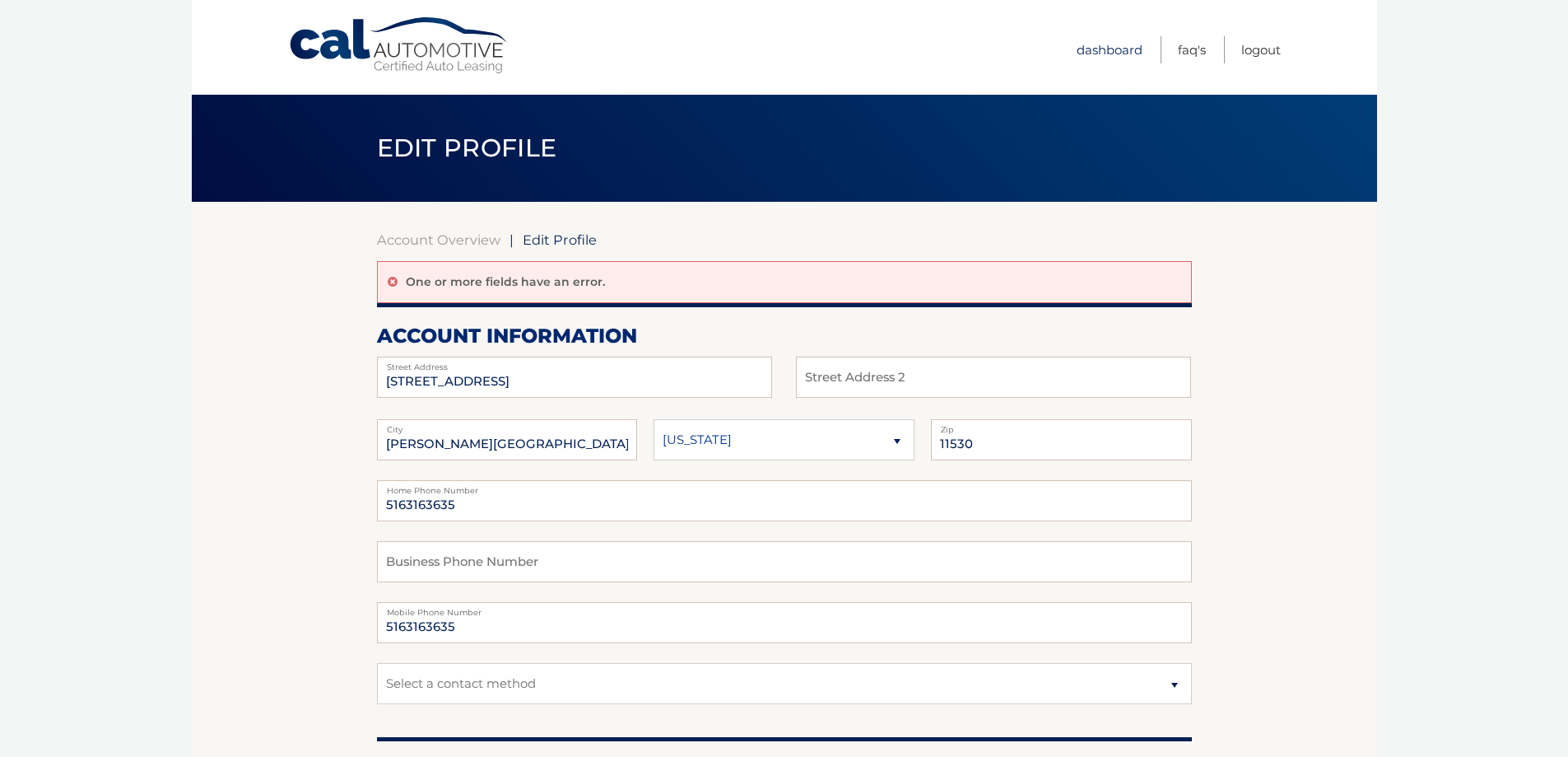
click at [1135, 50] on link "Dashboard" at bounding box center [1110, 49] width 66 height 28
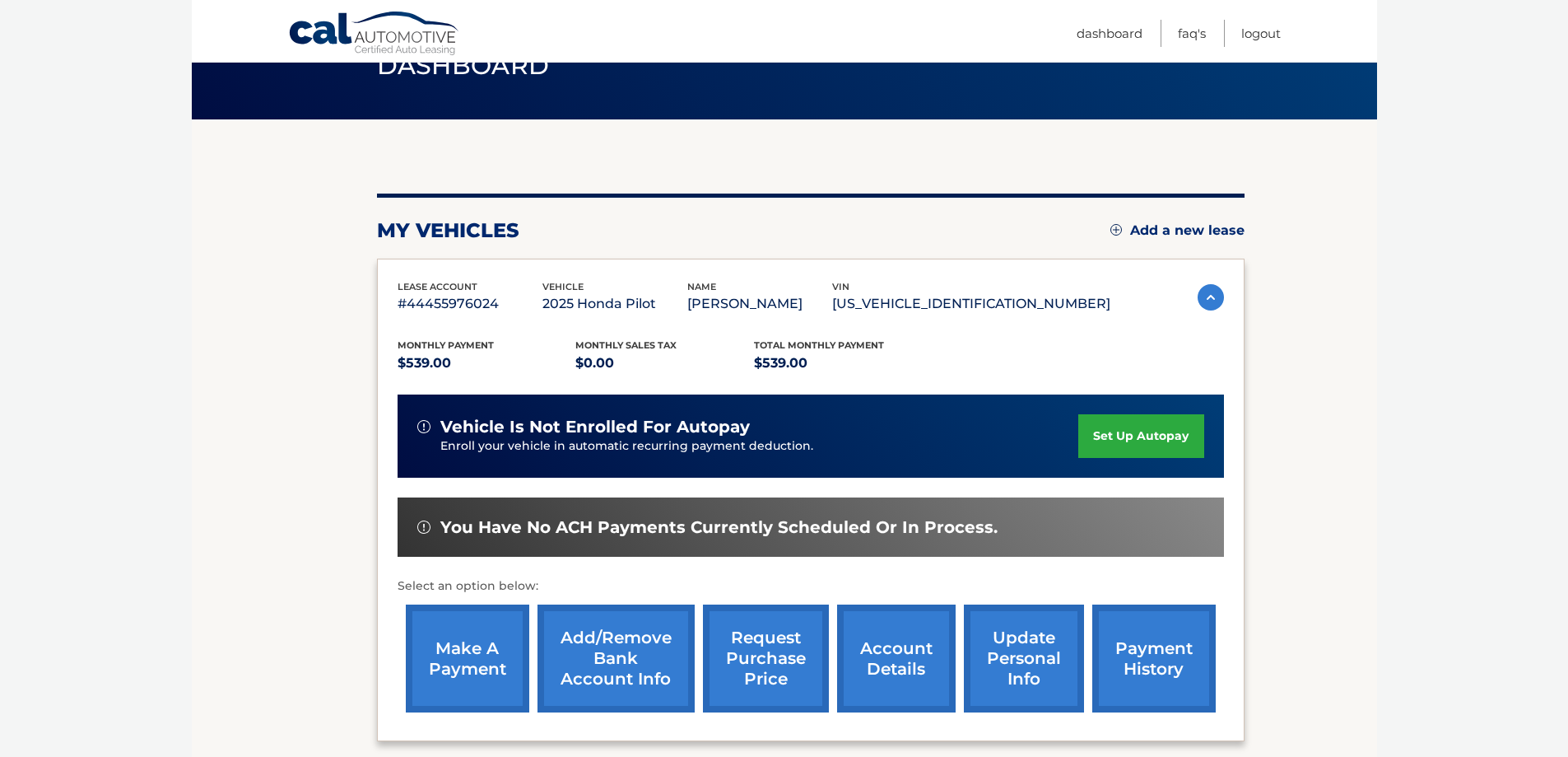
scroll to position [165, 0]
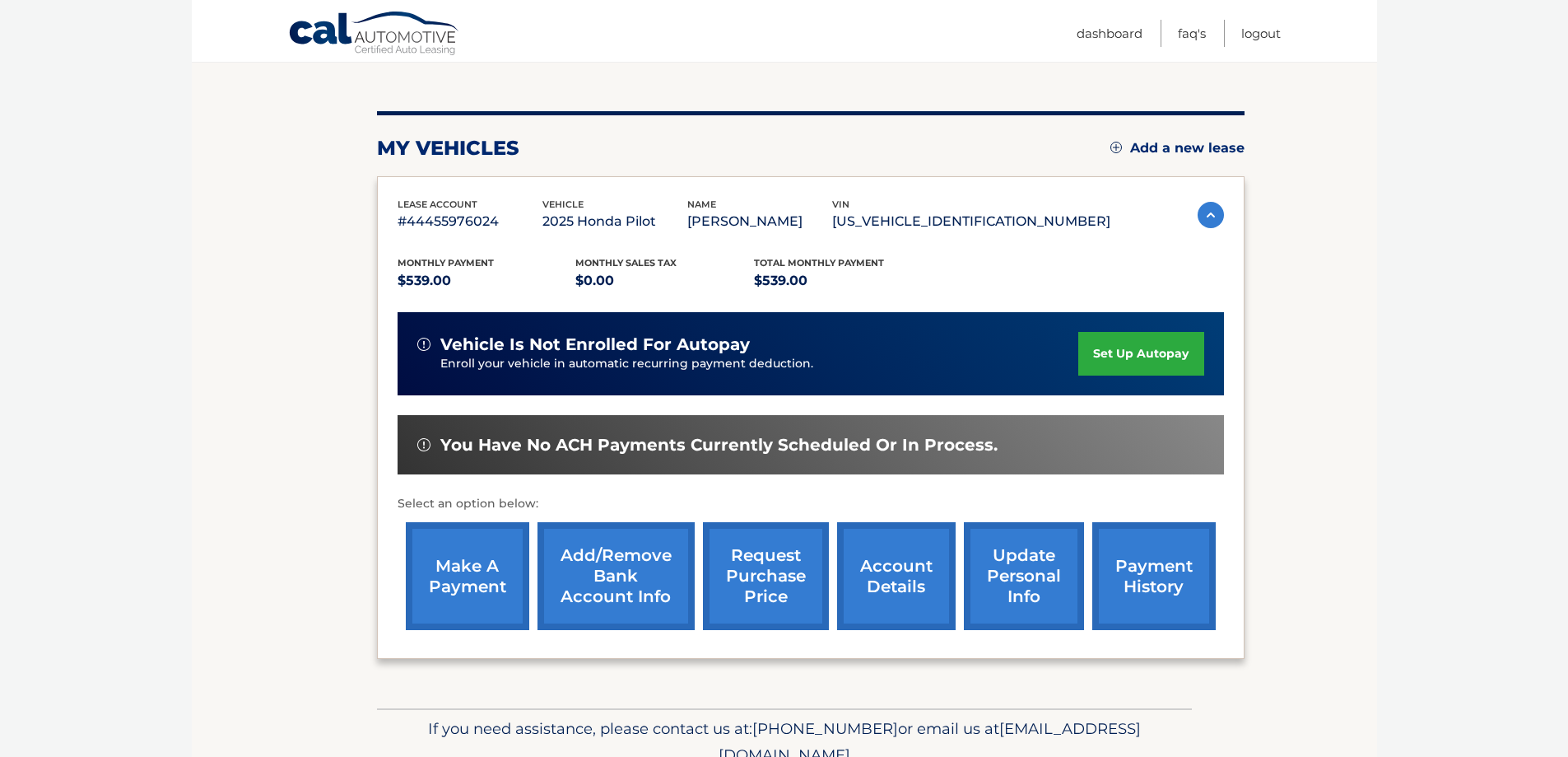
click at [1160, 562] on link "payment history" at bounding box center [1154, 575] width 124 height 107
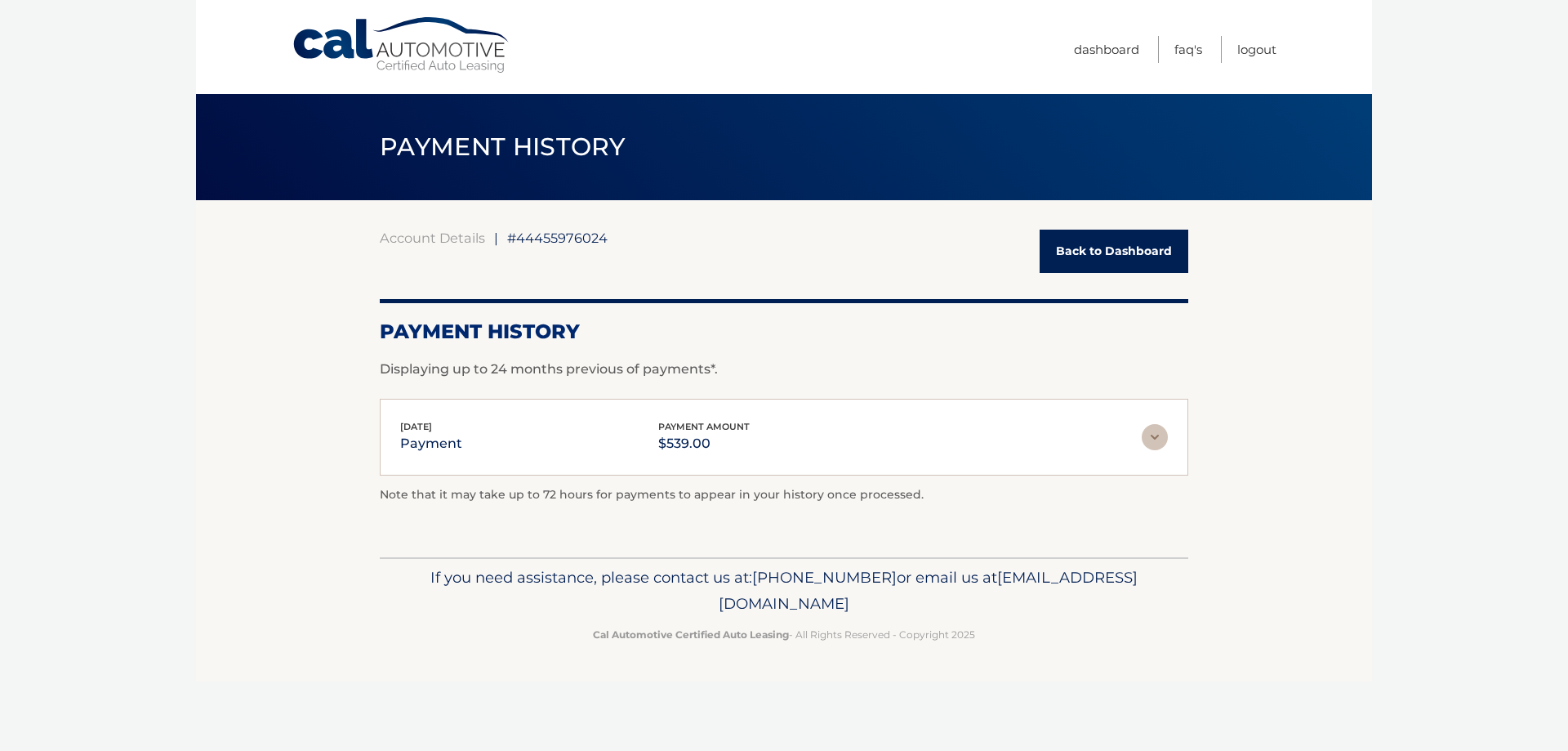
click at [1148, 433] on img at bounding box center [1155, 437] width 26 height 26
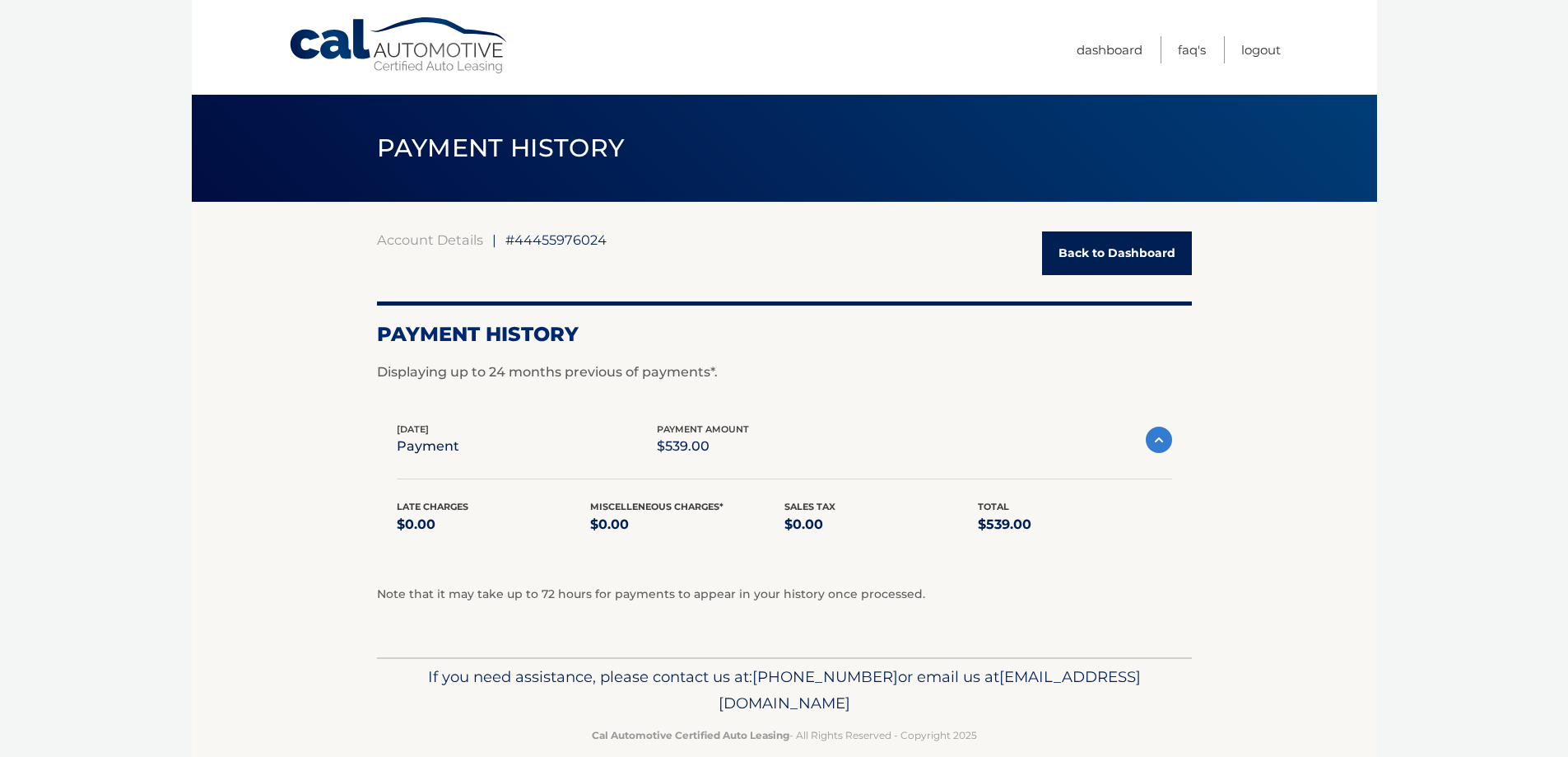
scroll to position [25, 0]
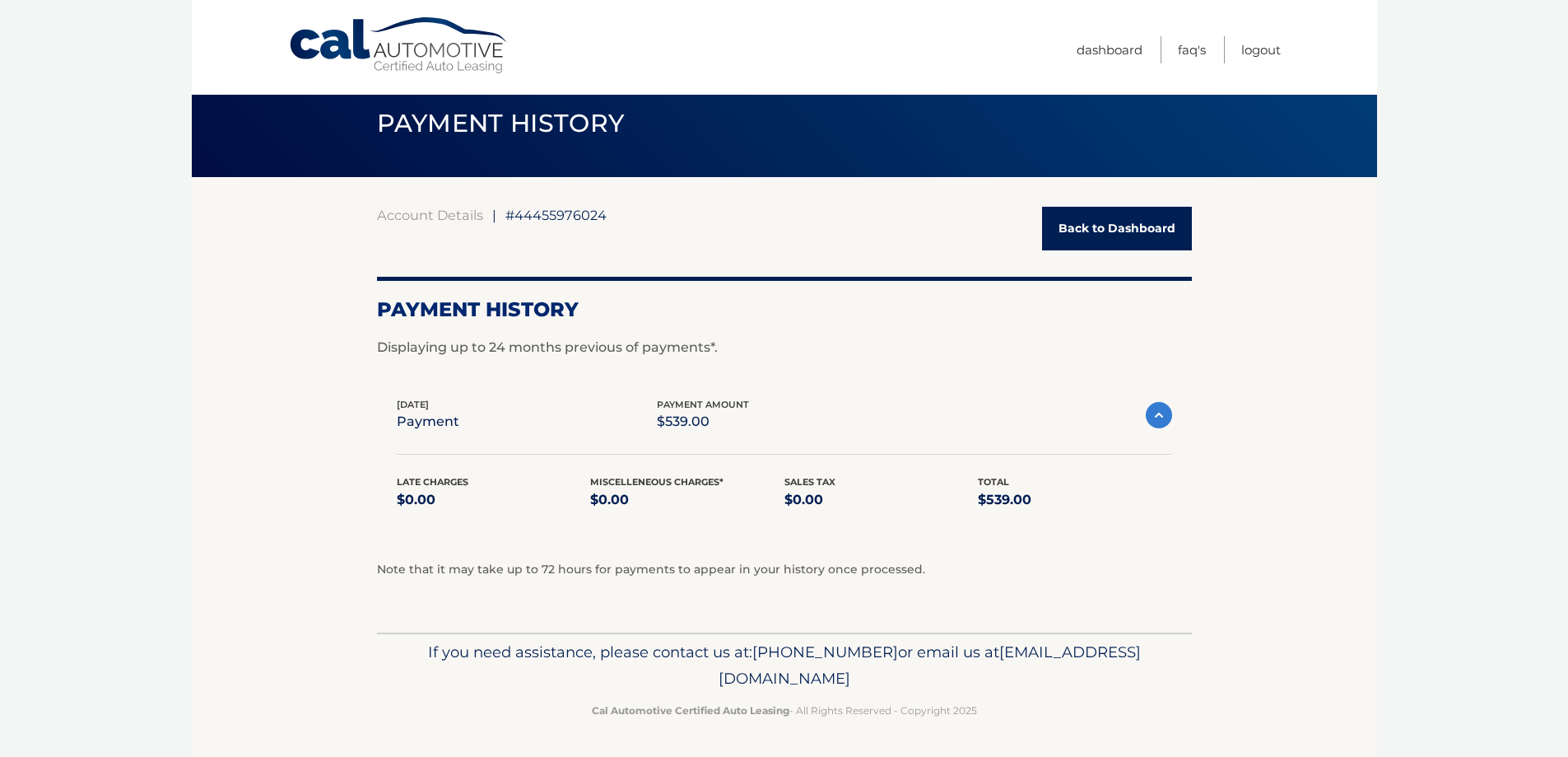
click at [1081, 234] on link "Back to Dashboard" at bounding box center [1117, 228] width 150 height 44
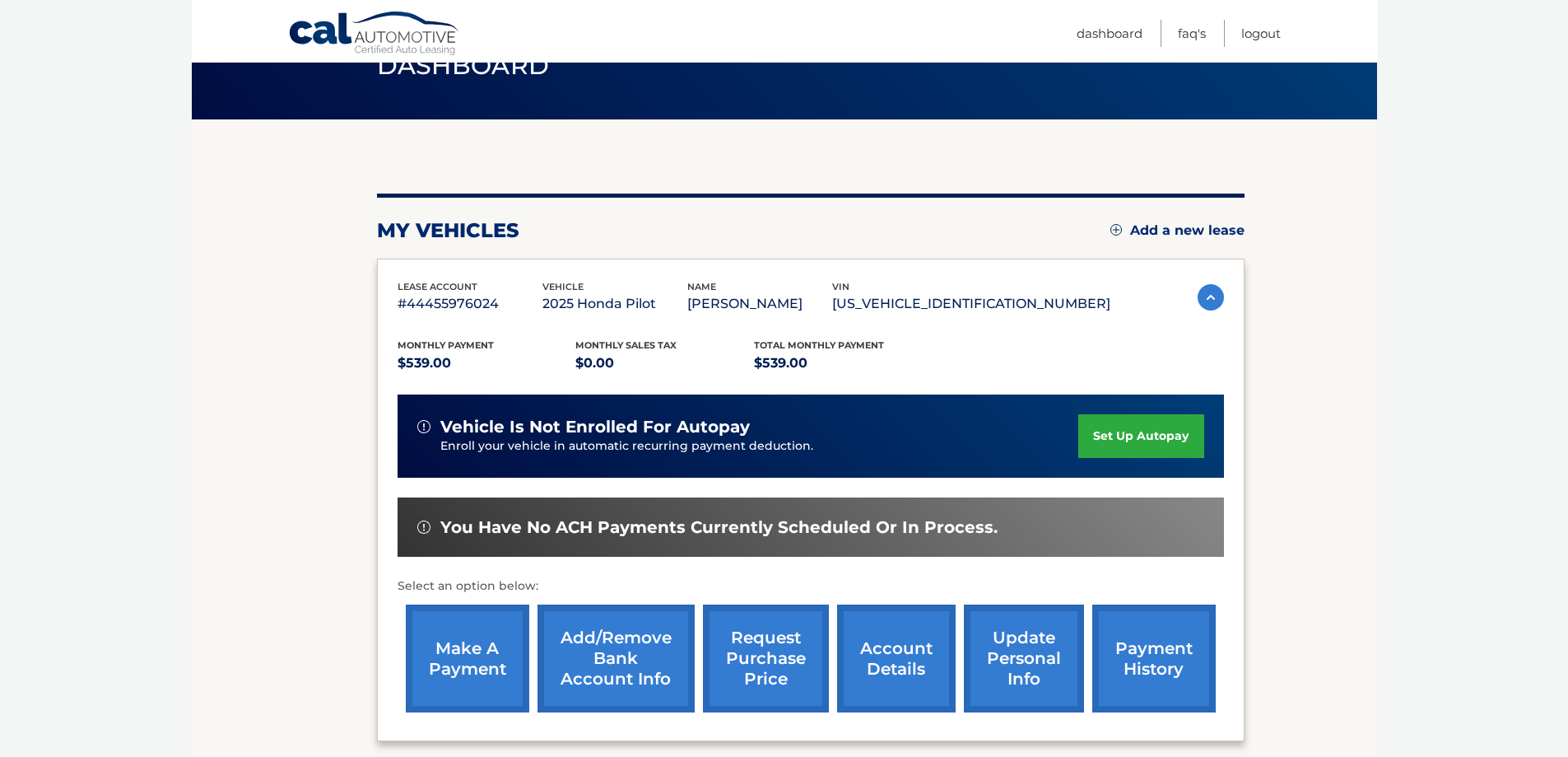
scroll to position [242, 0]
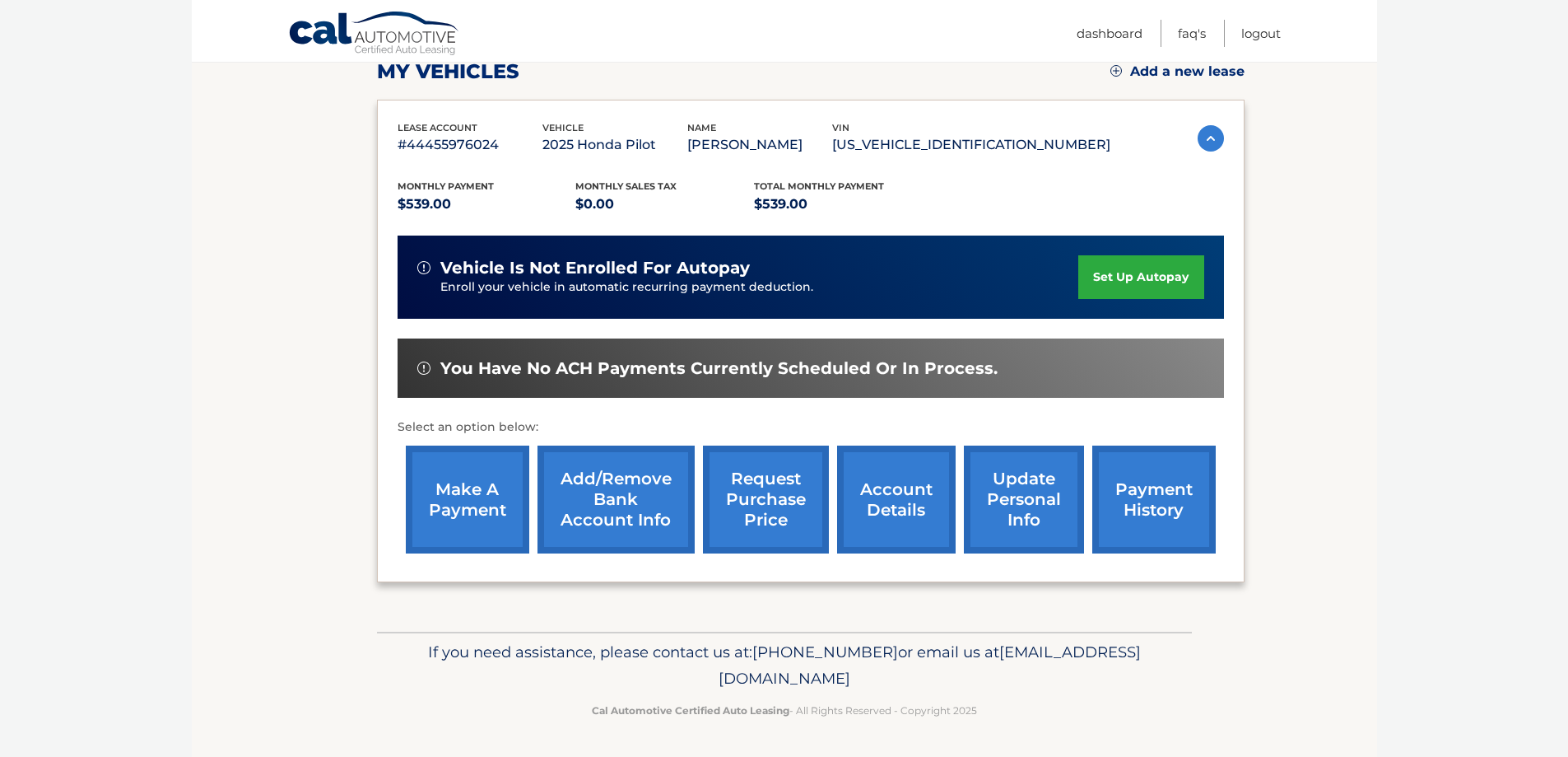
click at [889, 483] on link "account details" at bounding box center [897, 498] width 119 height 107
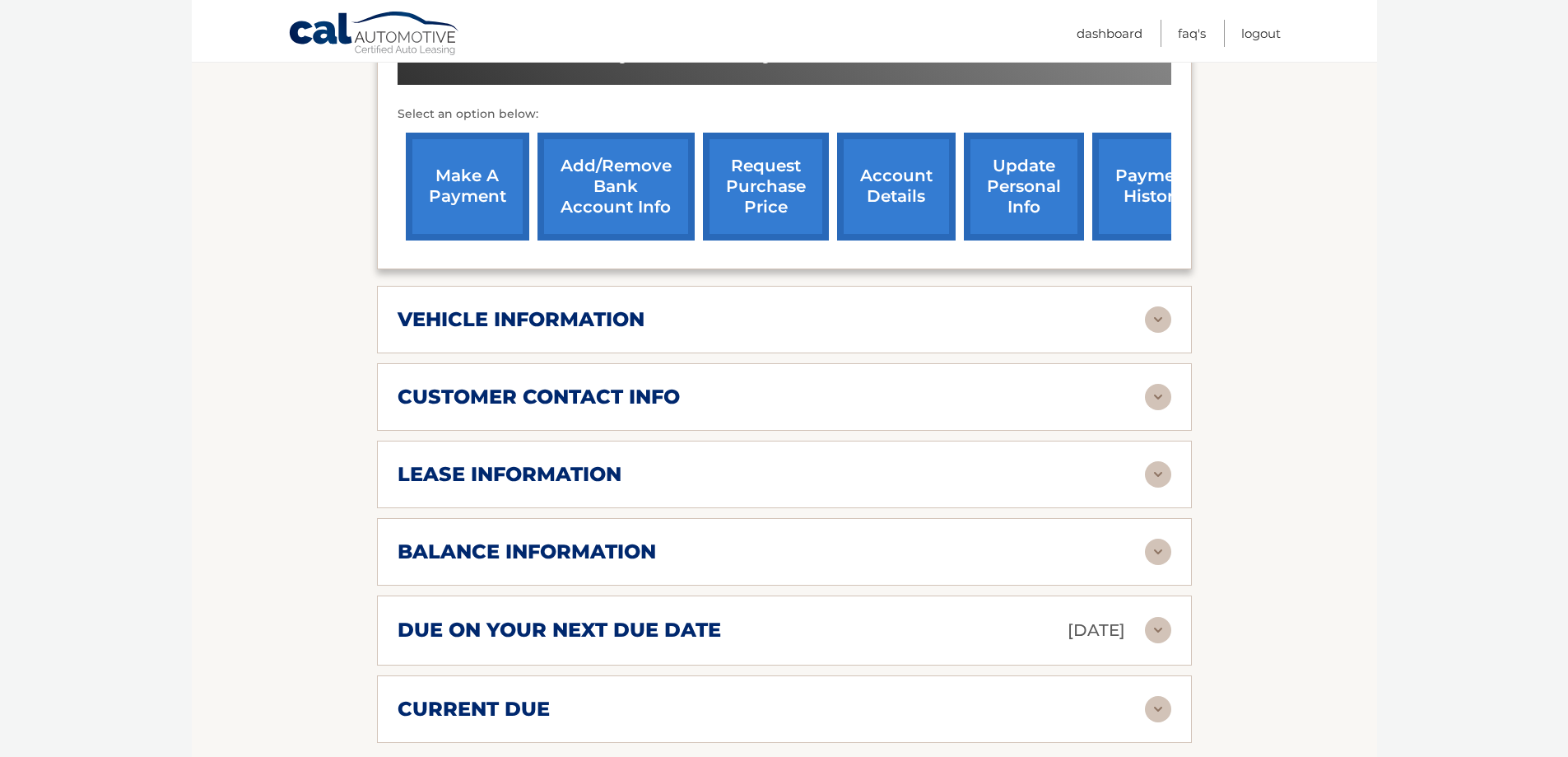
scroll to position [659, 0]
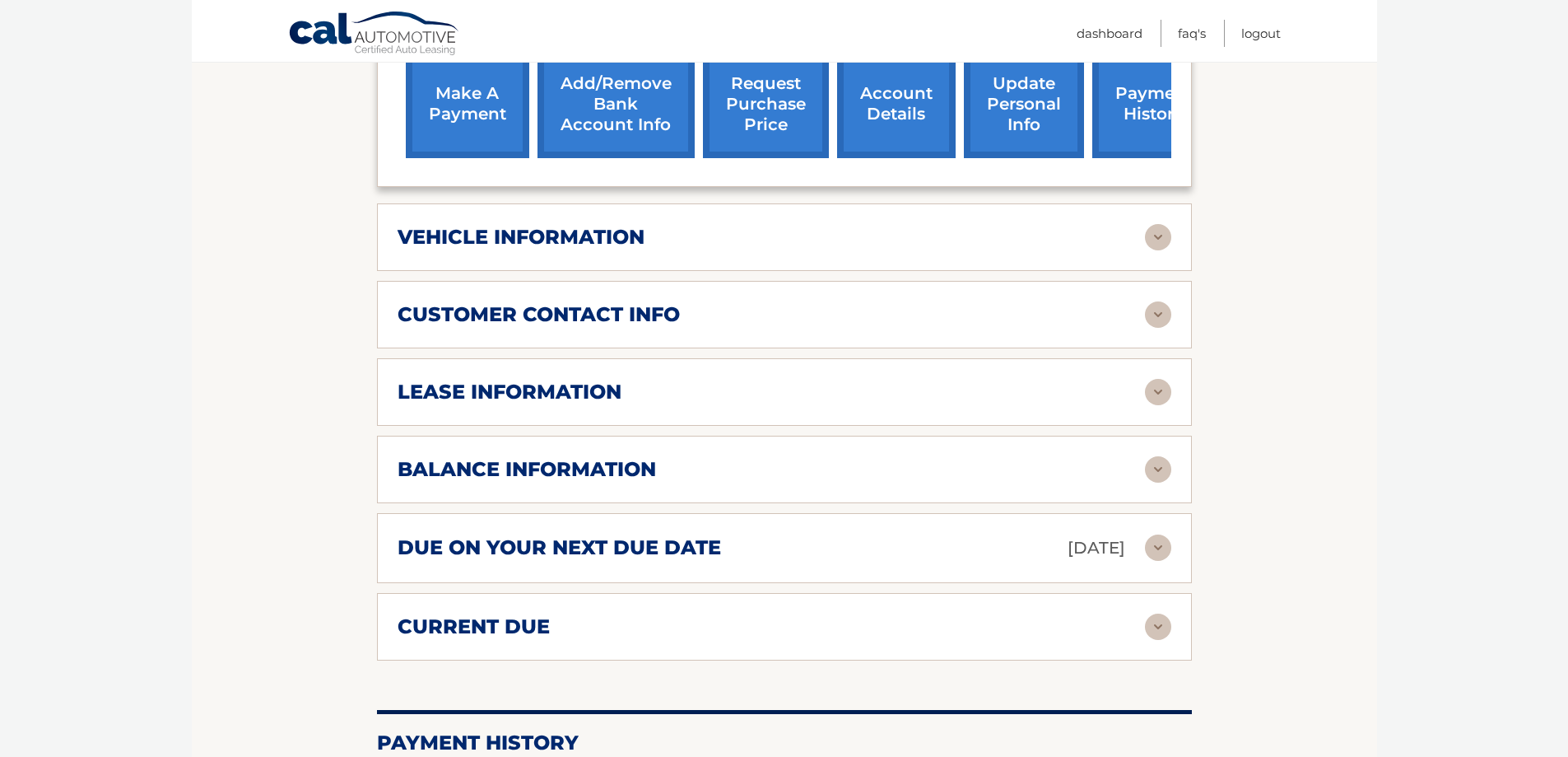
click at [1163, 312] on img at bounding box center [1158, 315] width 27 height 27
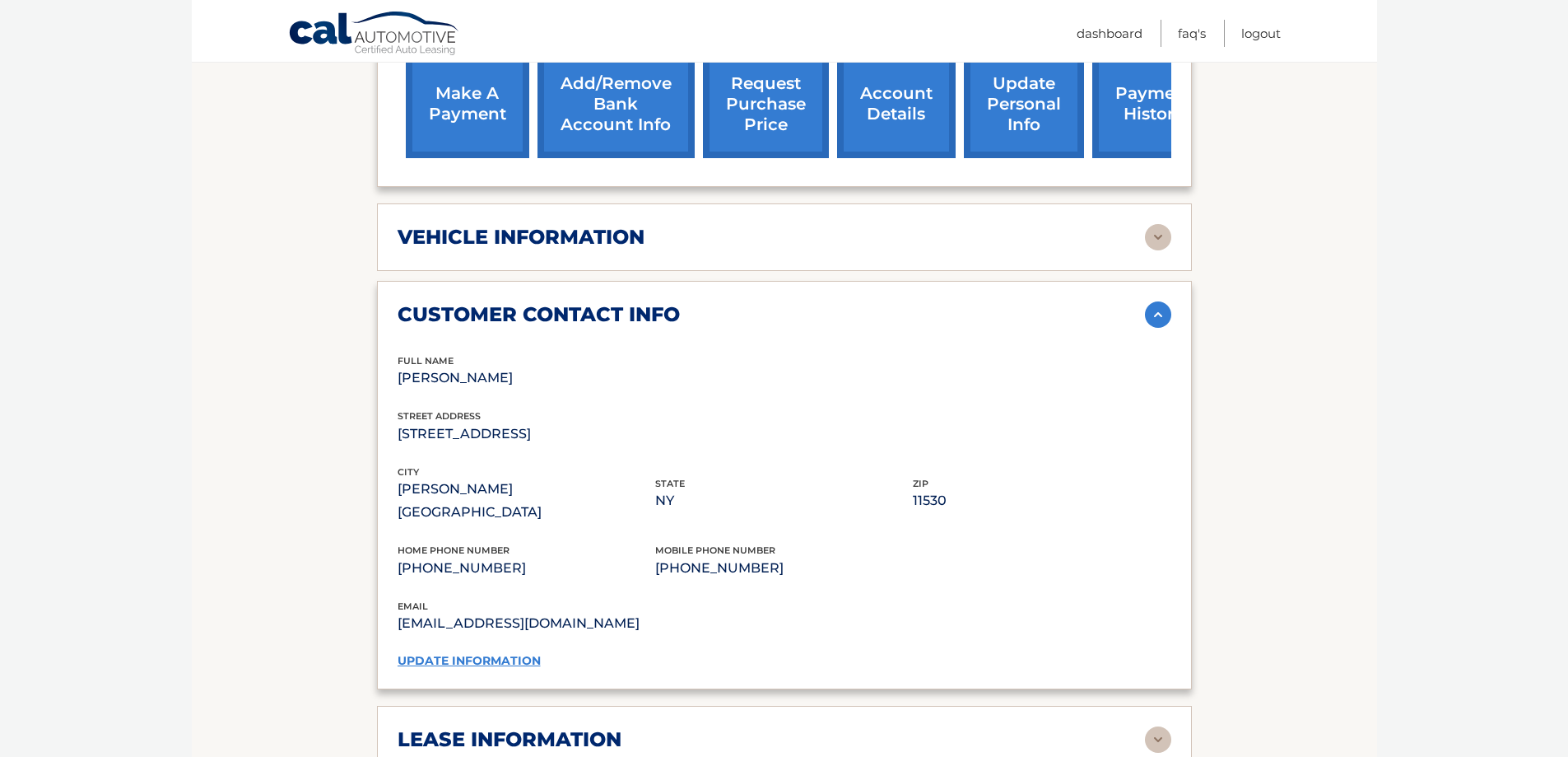
click at [1163, 312] on img at bounding box center [1158, 315] width 27 height 27
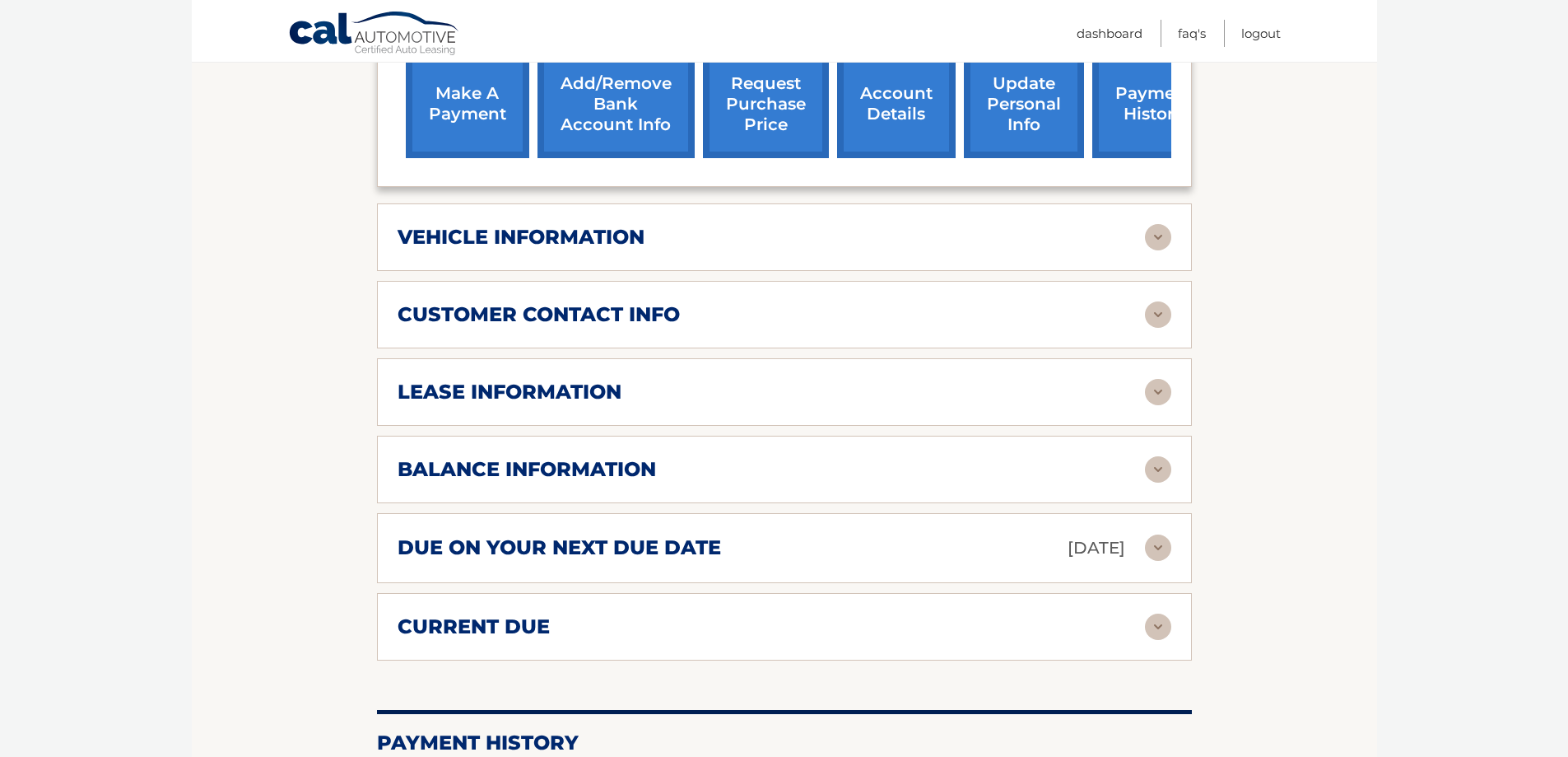
click at [1159, 240] on img at bounding box center [1158, 238] width 27 height 27
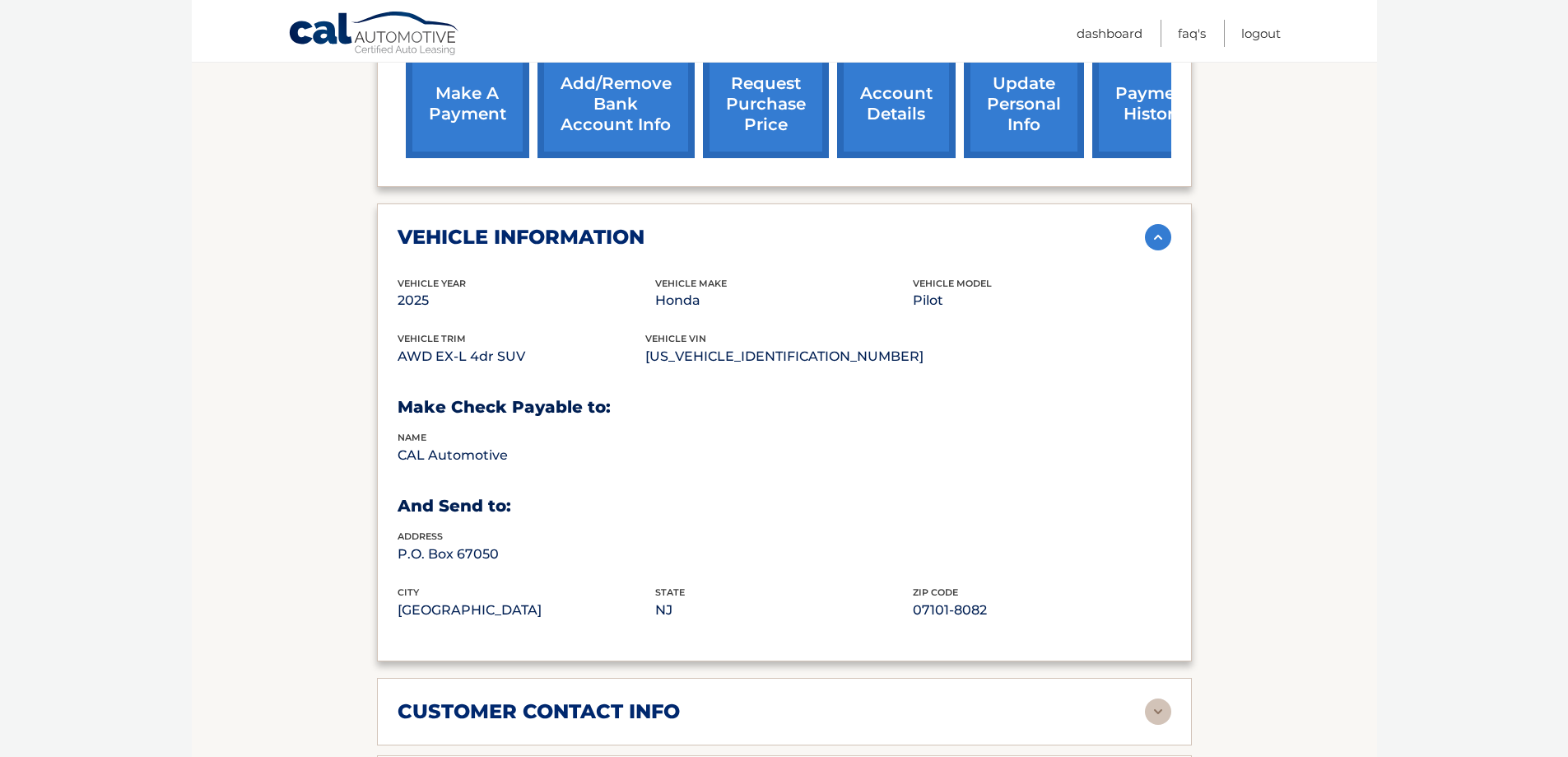
click at [1158, 239] on img at bounding box center [1158, 238] width 27 height 27
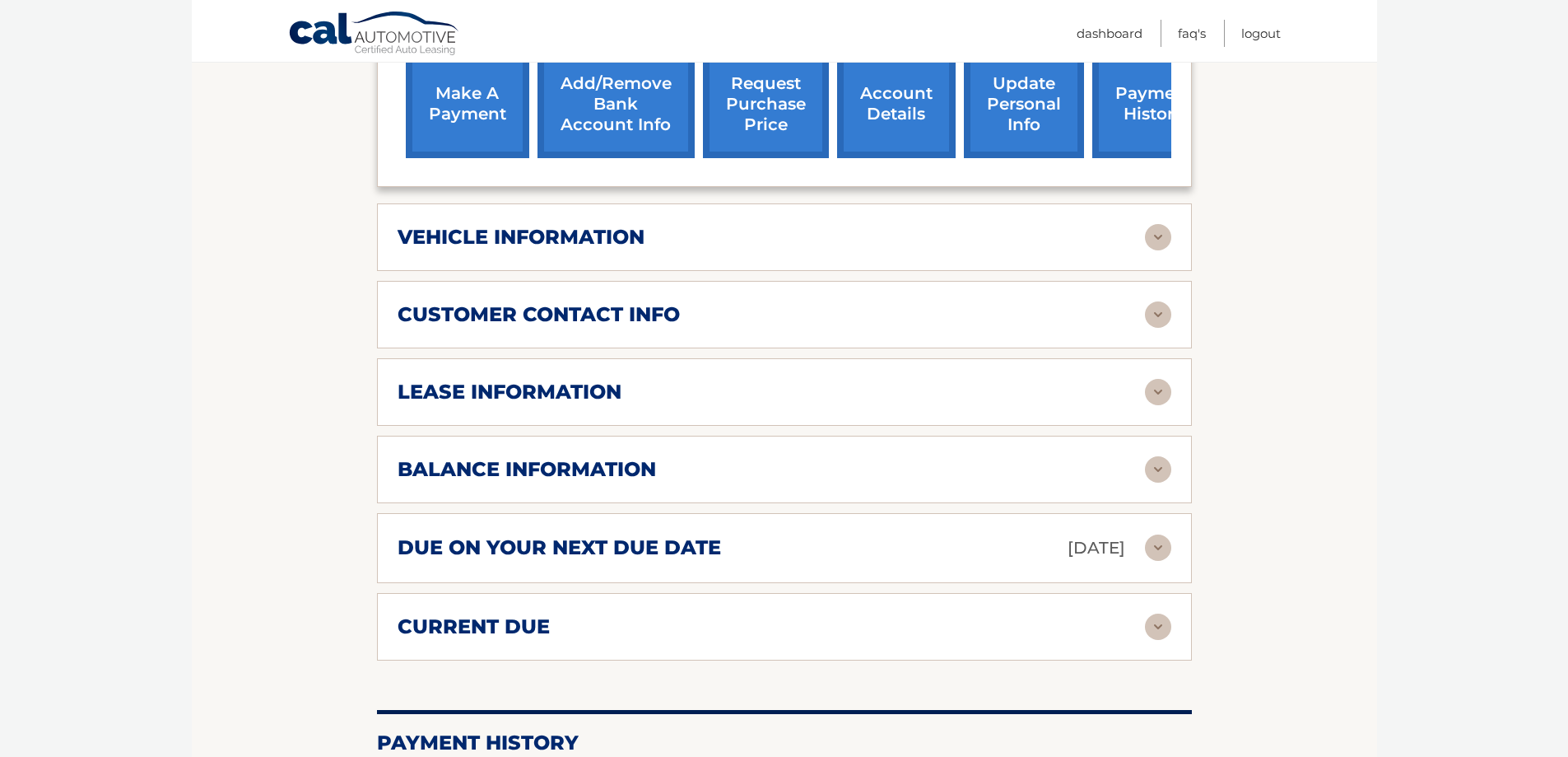
click at [1156, 545] on img at bounding box center [1158, 548] width 27 height 27
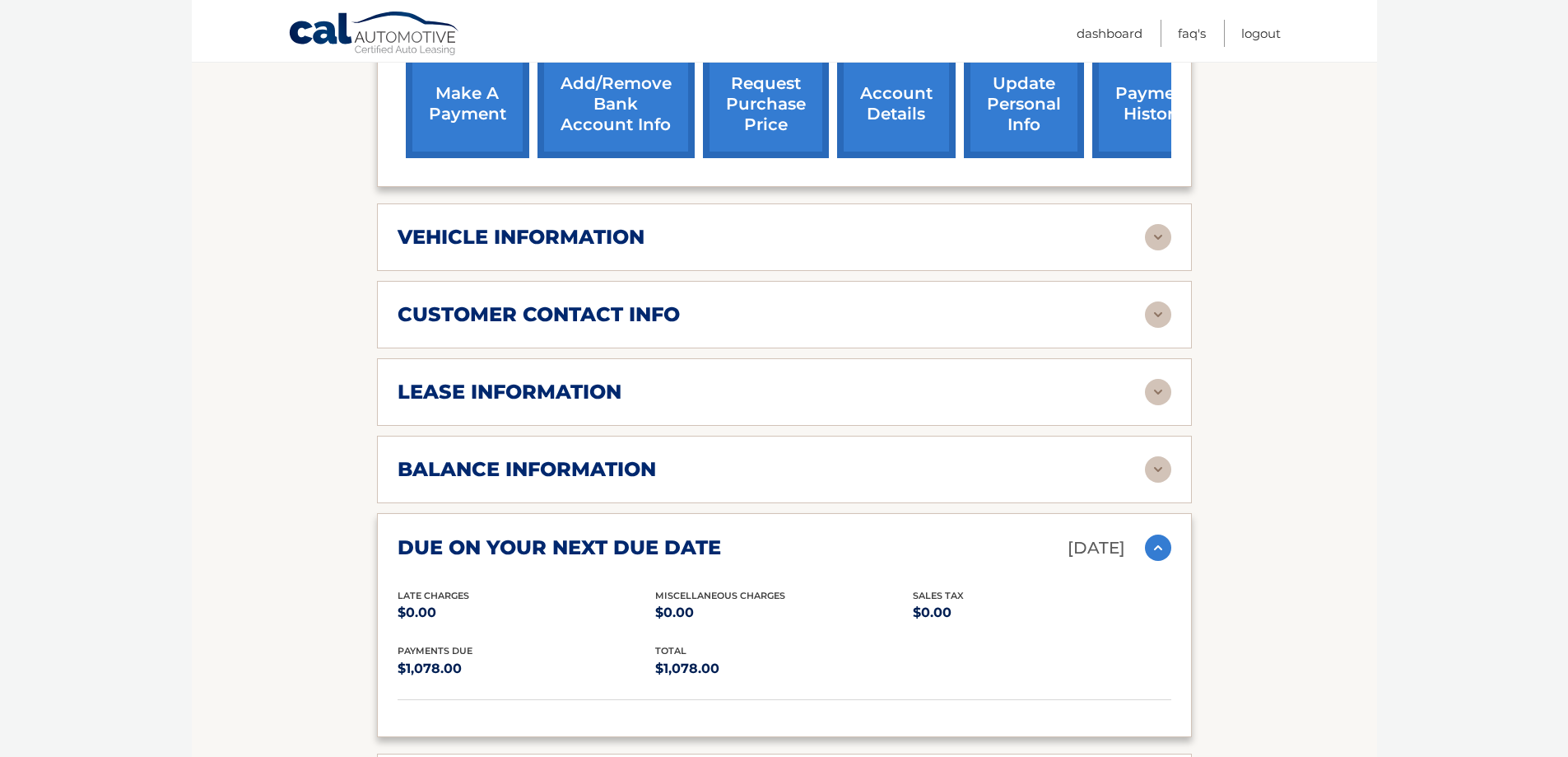
click at [1156, 545] on img at bounding box center [1158, 548] width 27 height 27
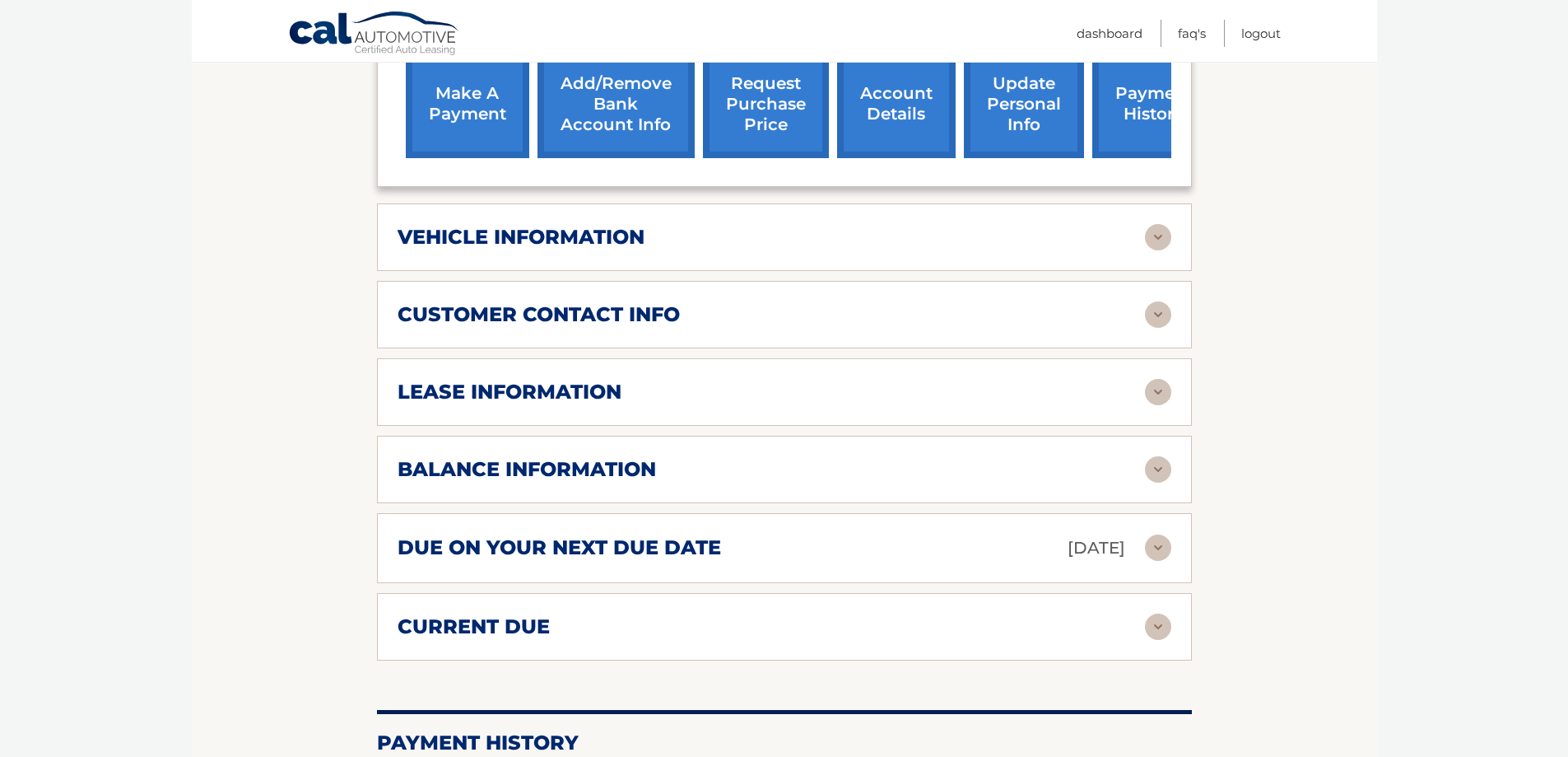
click at [1161, 391] on img at bounding box center [1158, 392] width 27 height 27
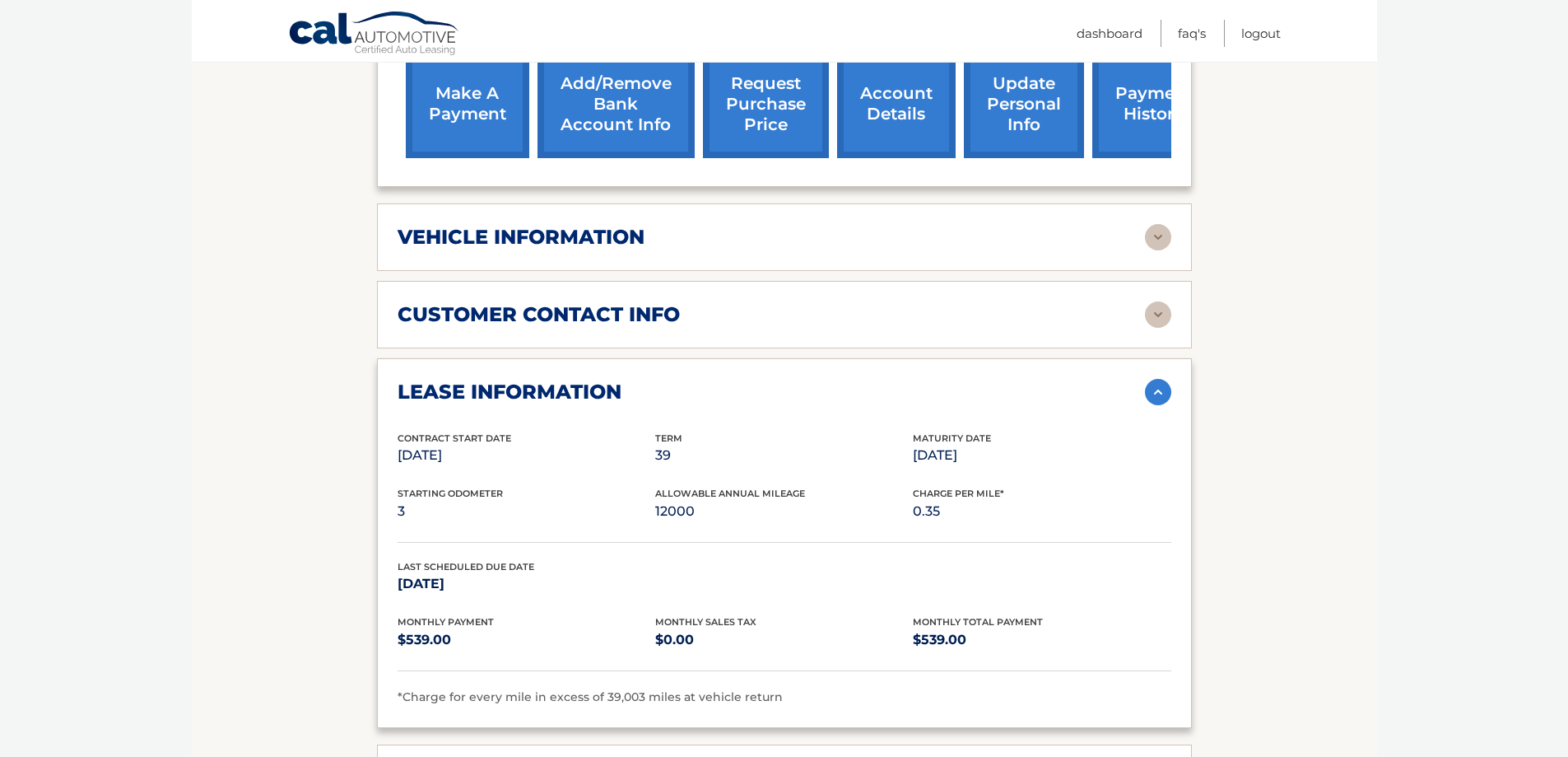
click at [1157, 393] on img at bounding box center [1158, 392] width 27 height 27
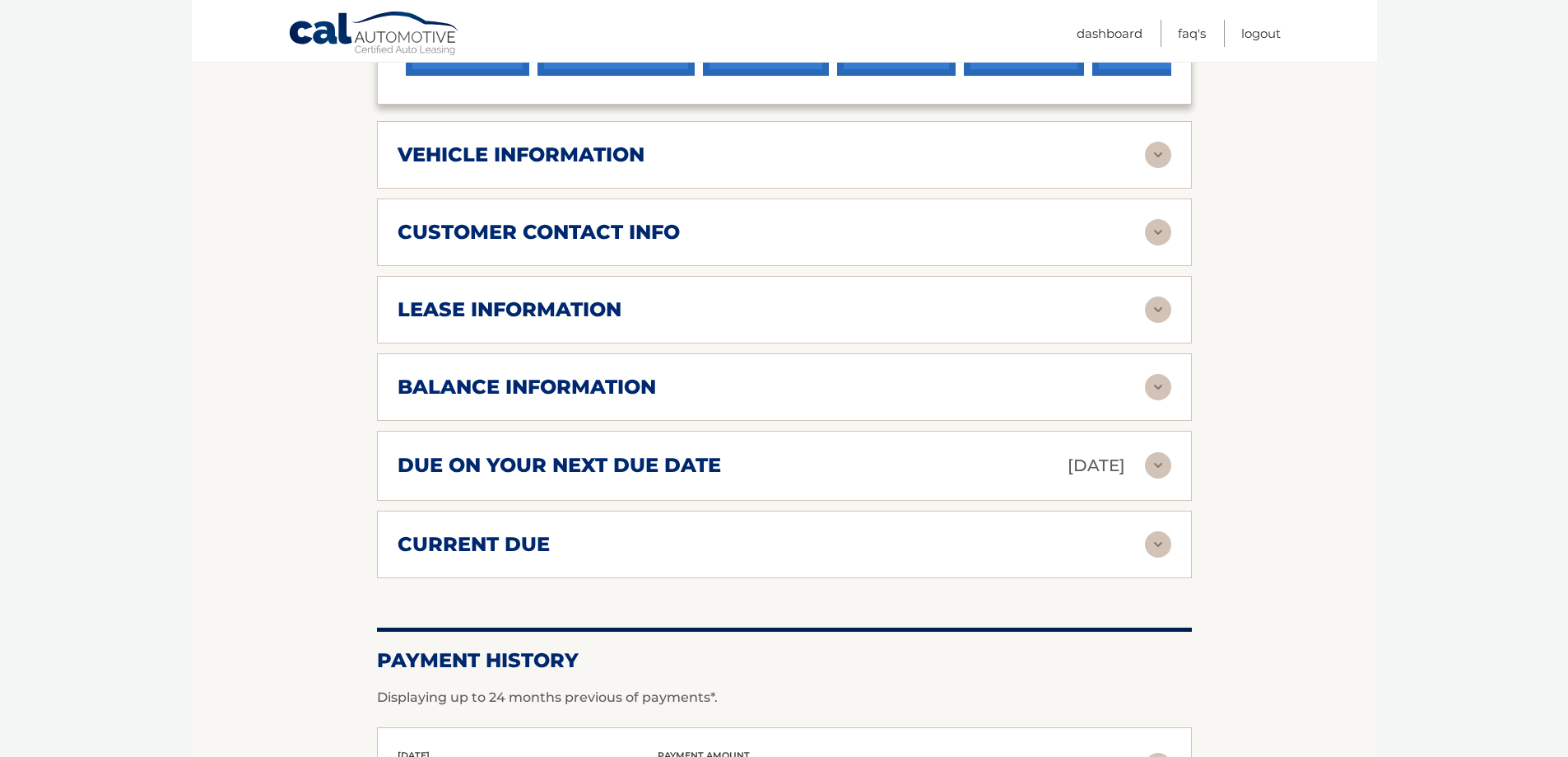
scroll to position [824, 0]
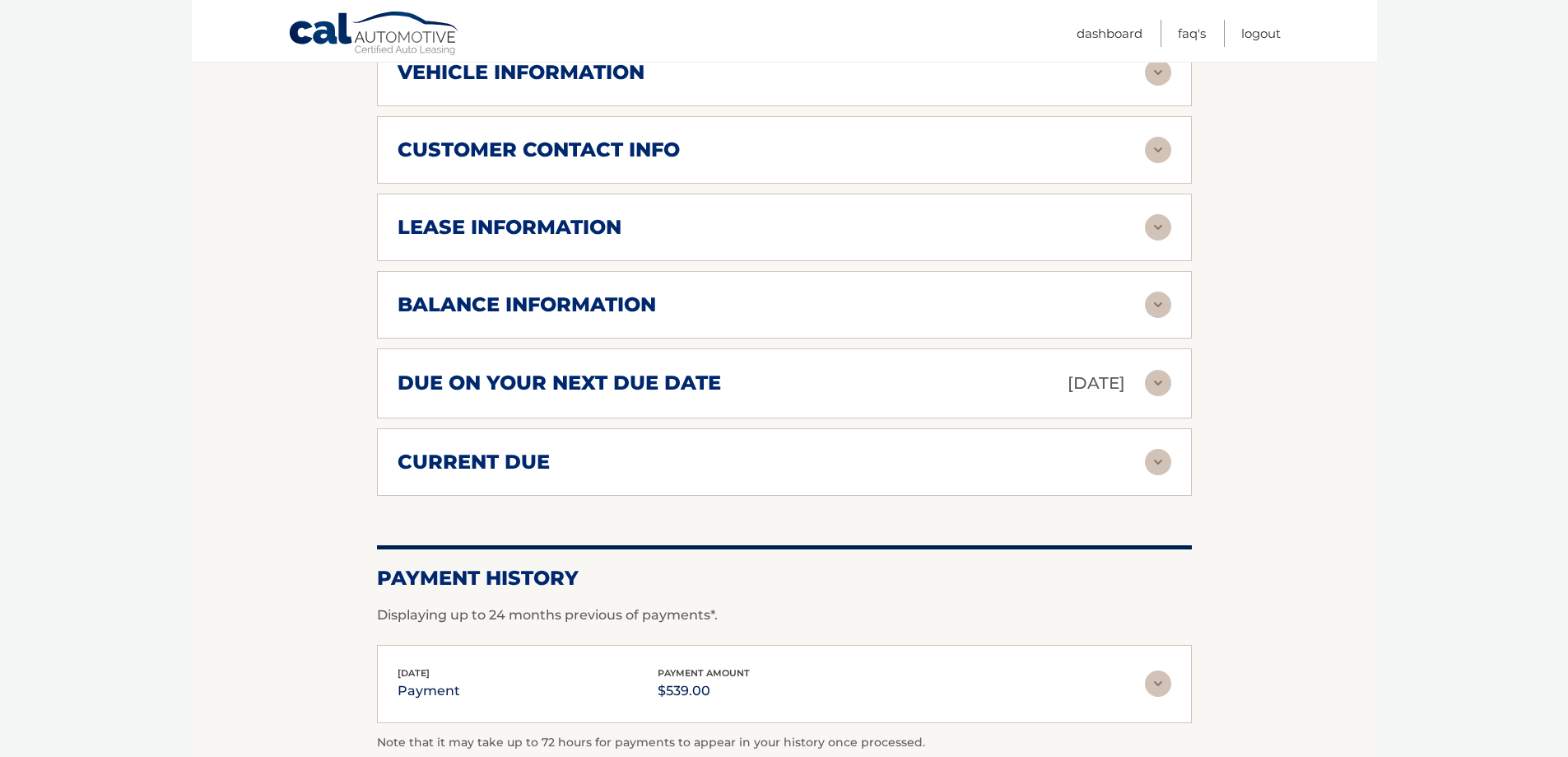
click at [1159, 459] on img at bounding box center [1158, 462] width 27 height 27
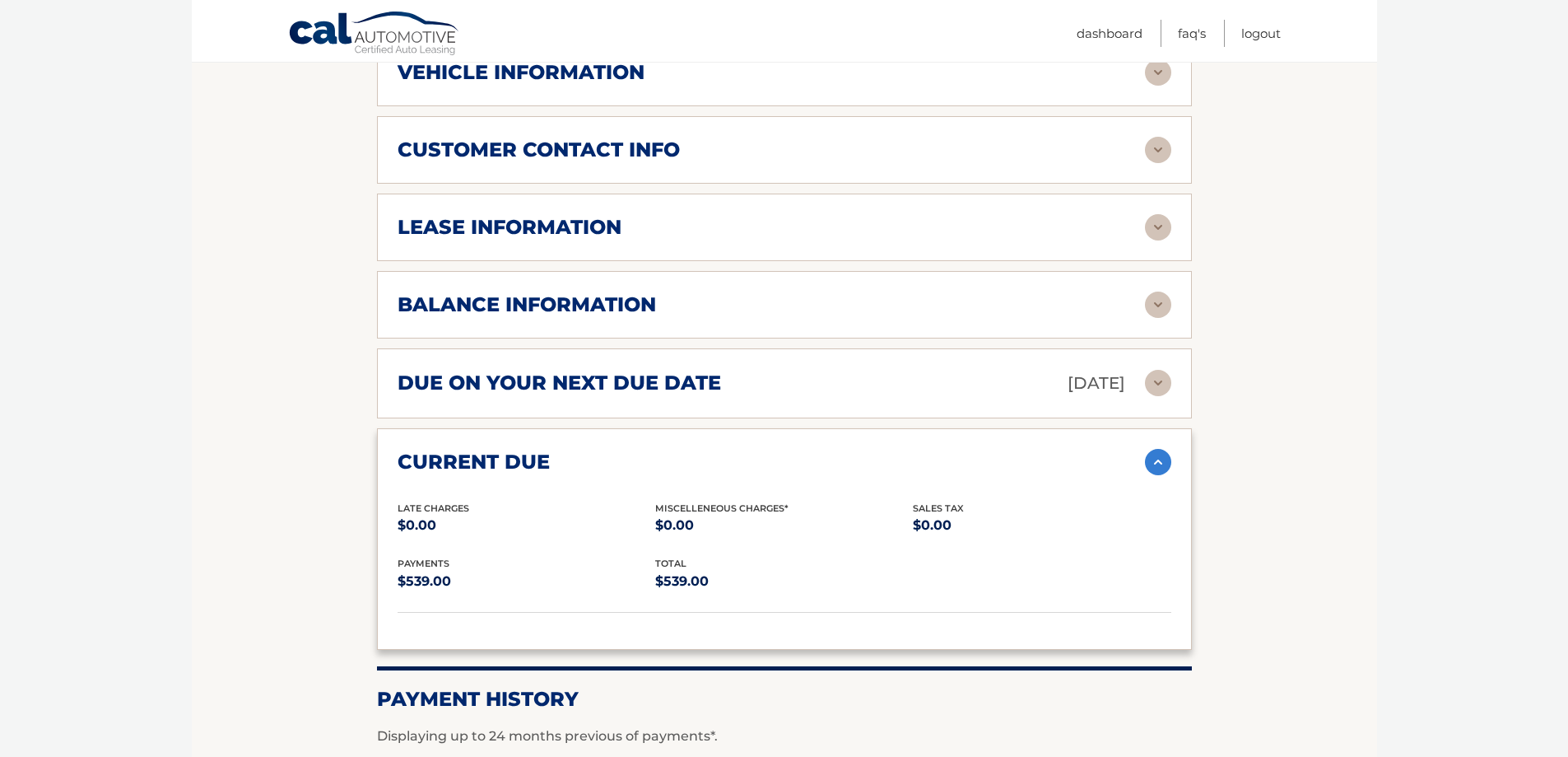
click at [1159, 460] on img at bounding box center [1158, 462] width 27 height 27
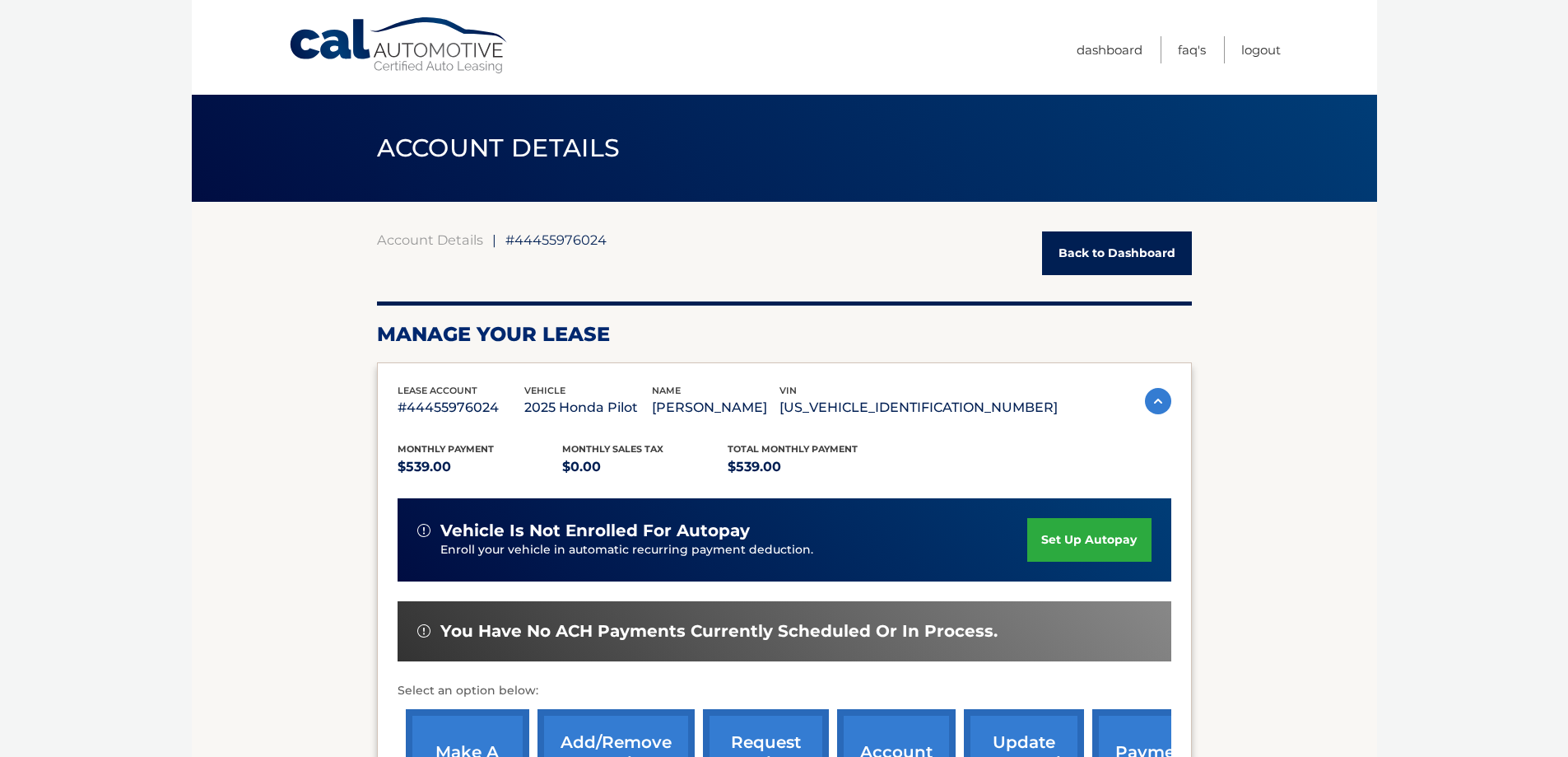
scroll to position [83, 0]
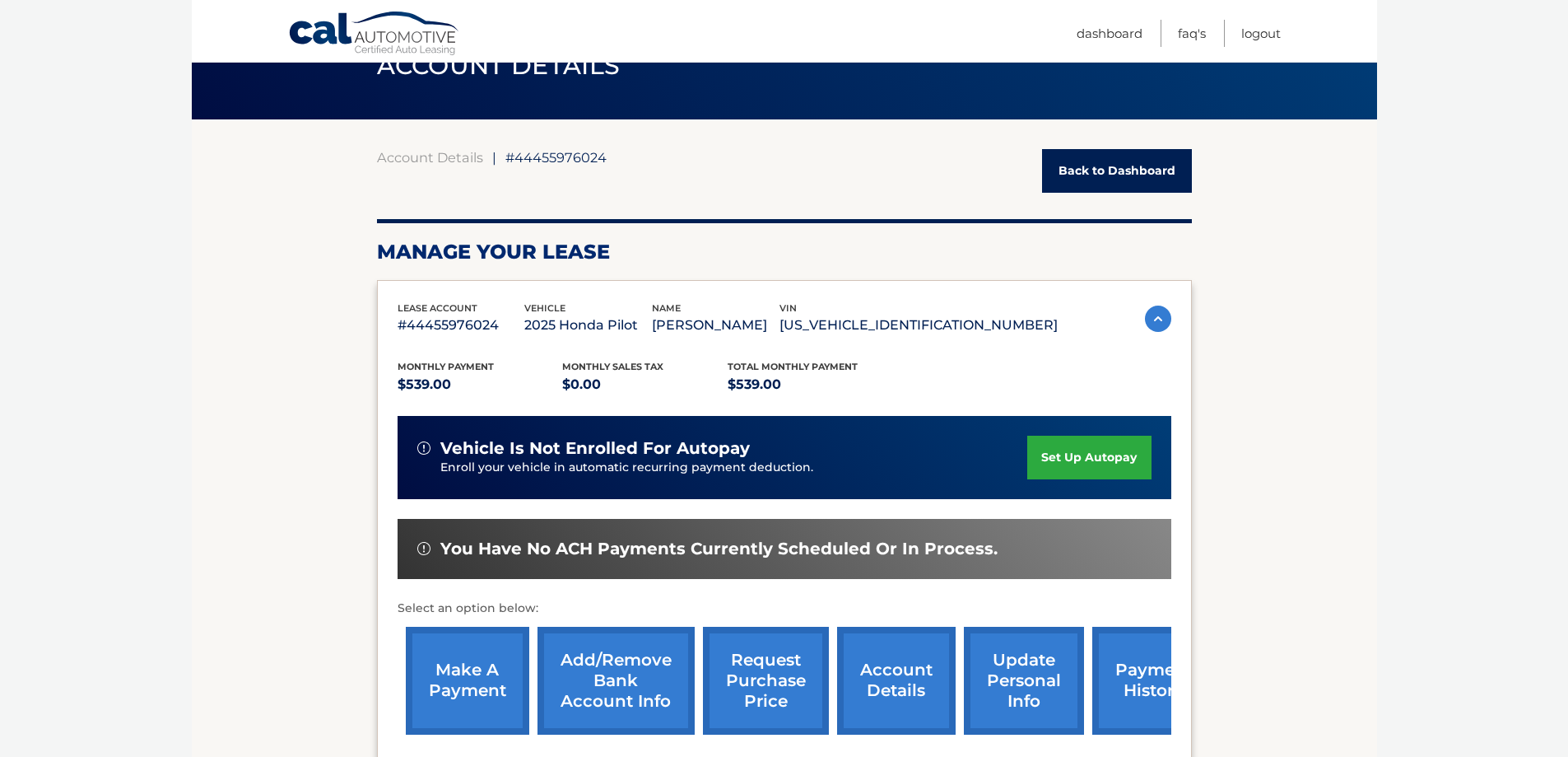
click at [462, 662] on link "make a payment" at bounding box center [468, 680] width 124 height 107
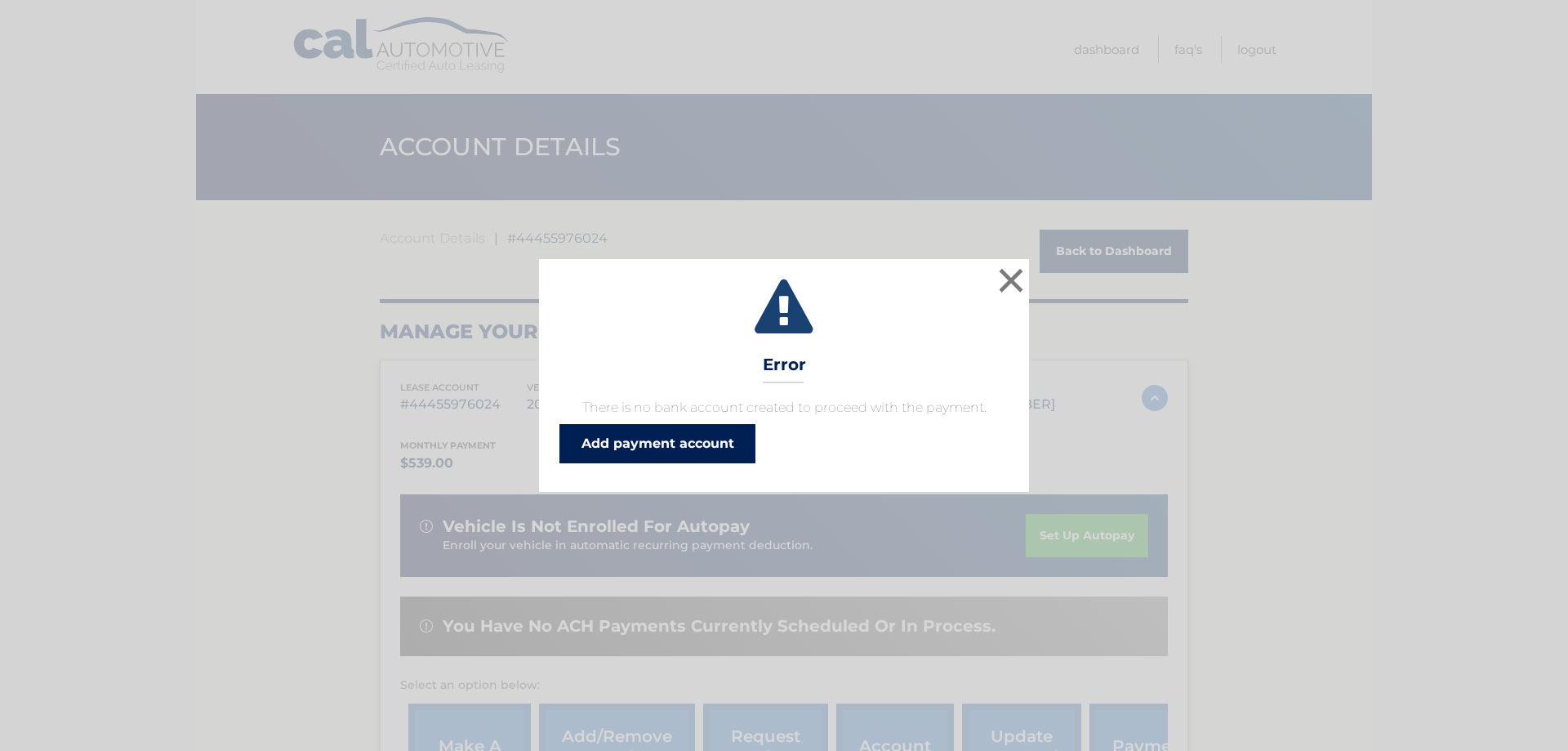
click at [729, 442] on link "Add payment account" at bounding box center [658, 443] width 196 height 40
click at [1013, 280] on button "×" at bounding box center [1011, 280] width 33 height 33
